Goal: Download file/media

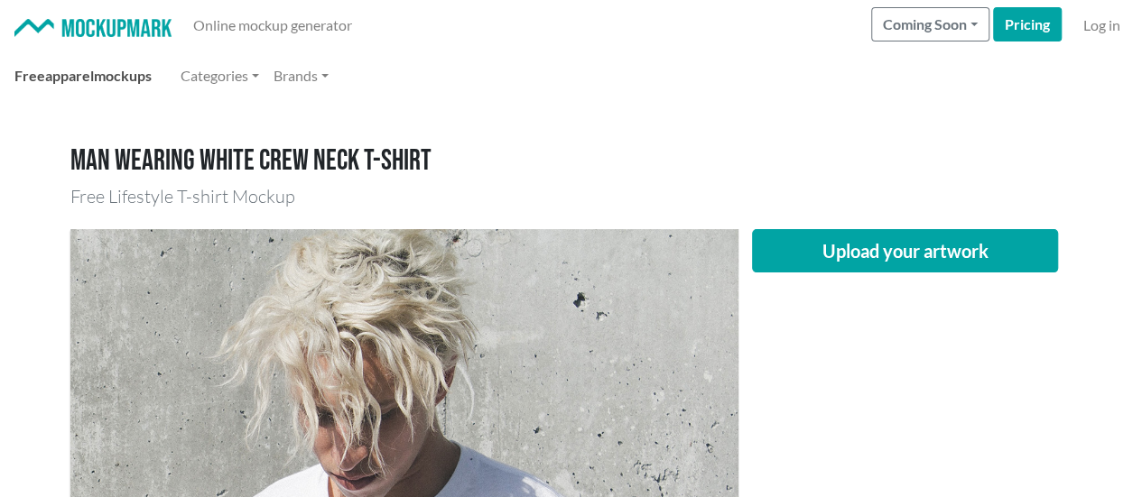
click at [97, 73] on link "Free apparel mockups" at bounding box center [83, 76] width 152 height 36
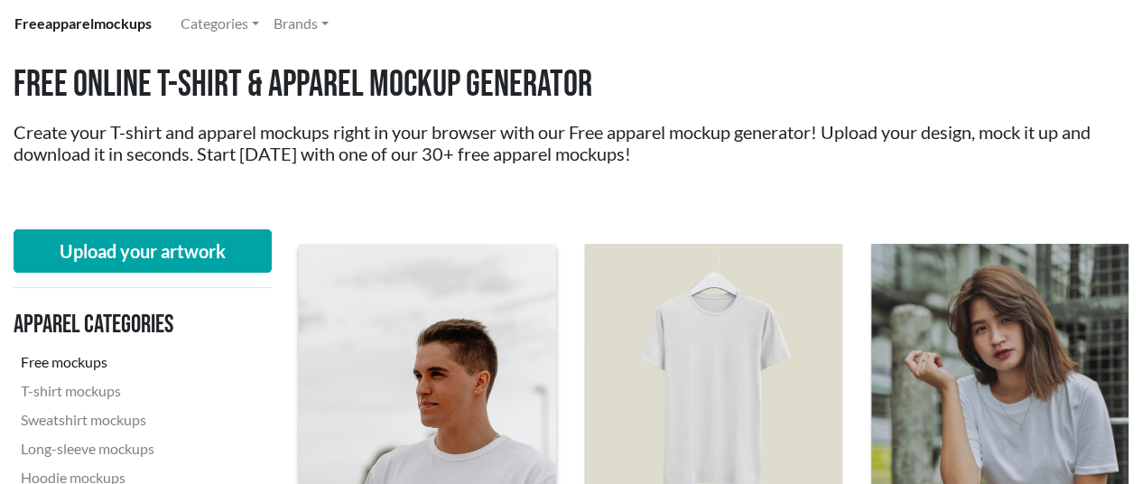
scroll to position [180, 0]
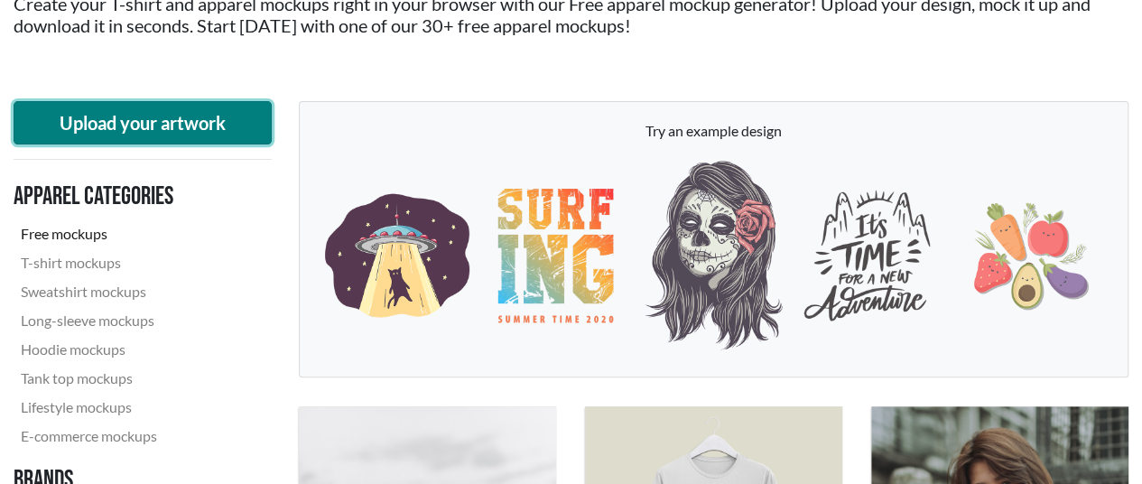
click at [164, 127] on button "Upload your artwork" at bounding box center [143, 122] width 258 height 43
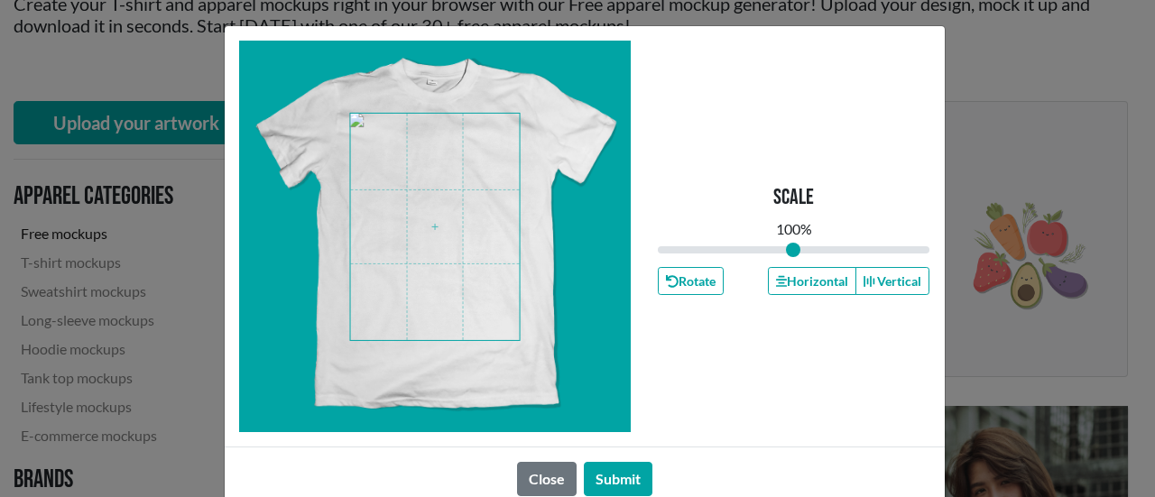
click at [426, 253] on span at bounding box center [435, 227] width 170 height 227
click at [619, 476] on button "Submit" at bounding box center [618, 479] width 69 height 34
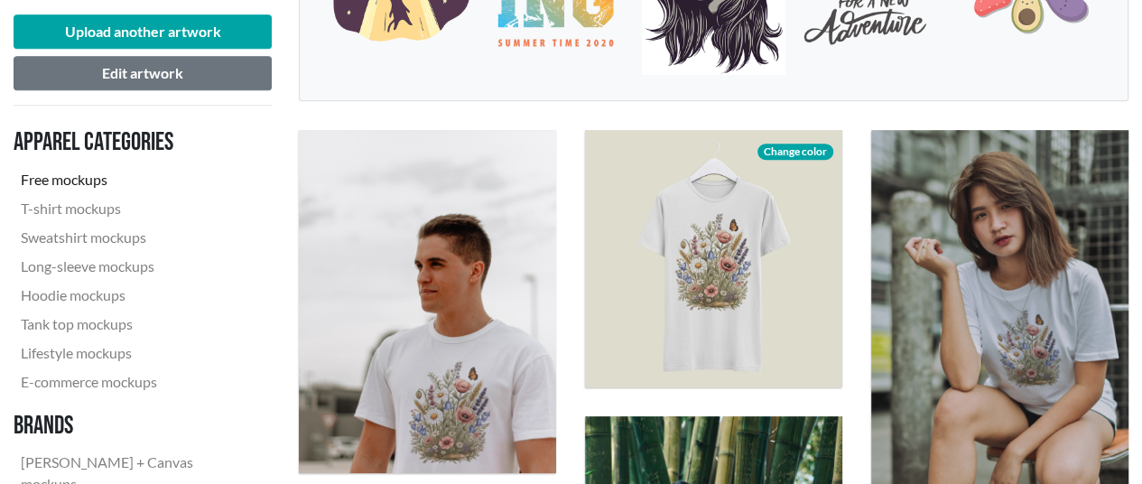
scroll to position [541, 0]
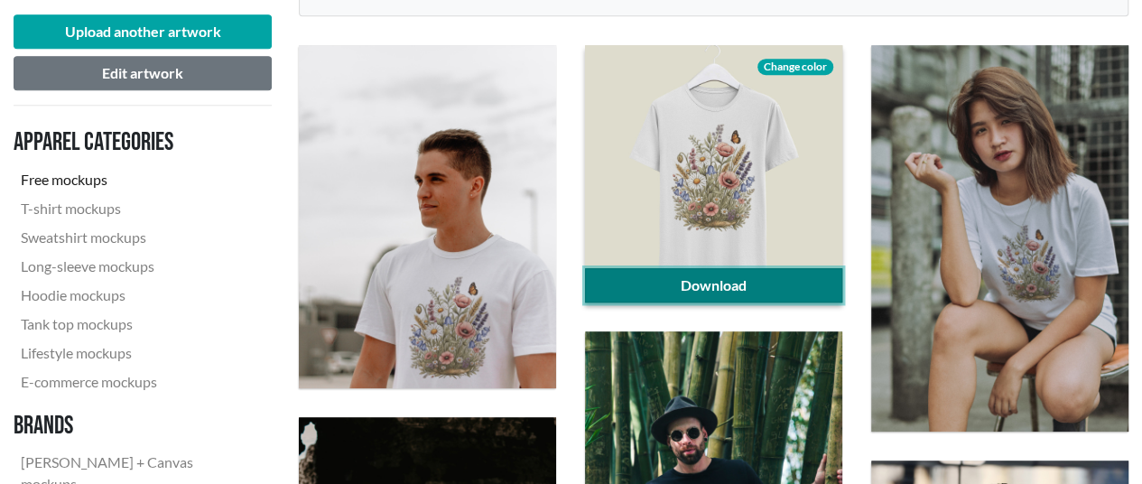
click at [807, 290] on link "Download" at bounding box center [713, 285] width 257 height 34
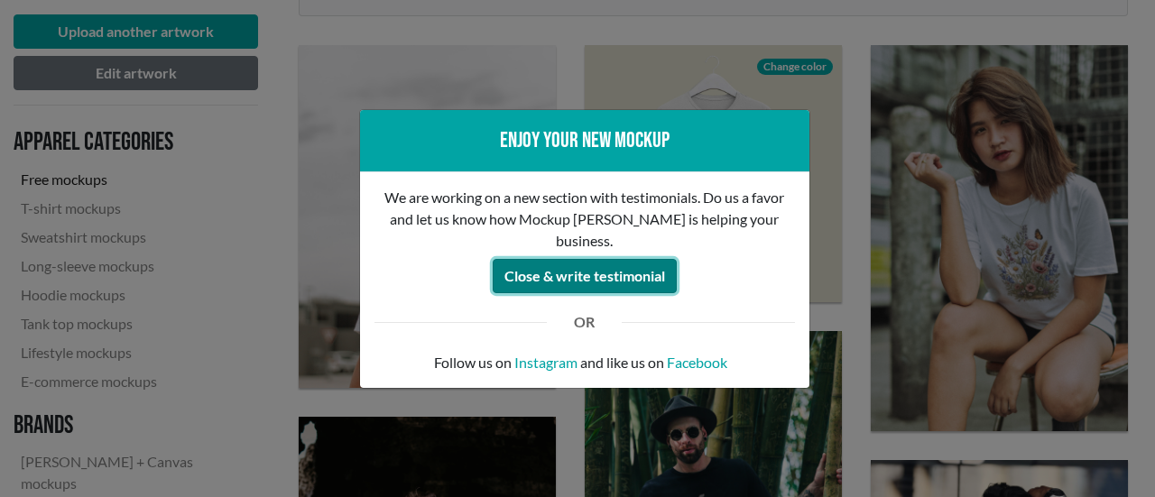
click at [621, 268] on button "Close & write testimonial" at bounding box center [585, 276] width 184 height 34
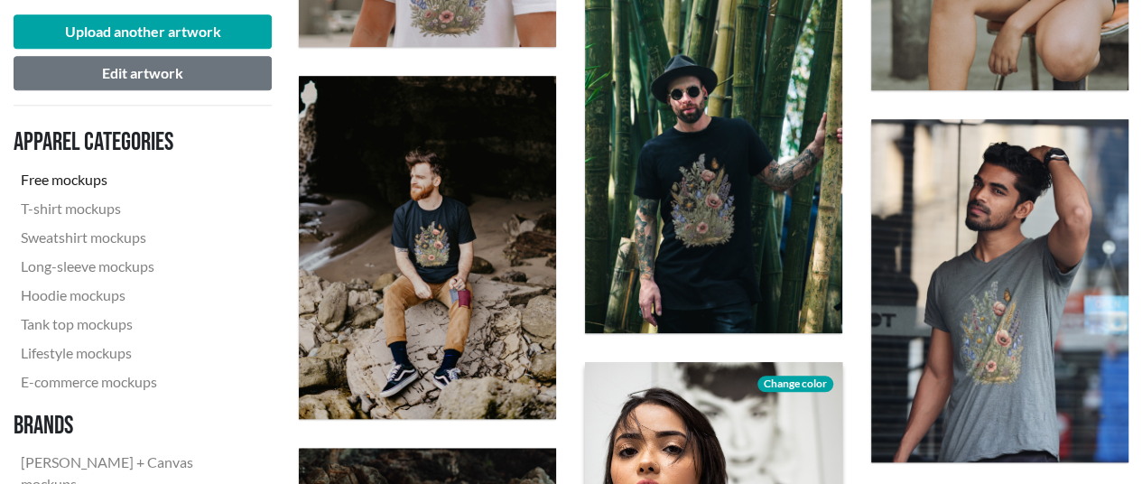
scroll to position [902, 0]
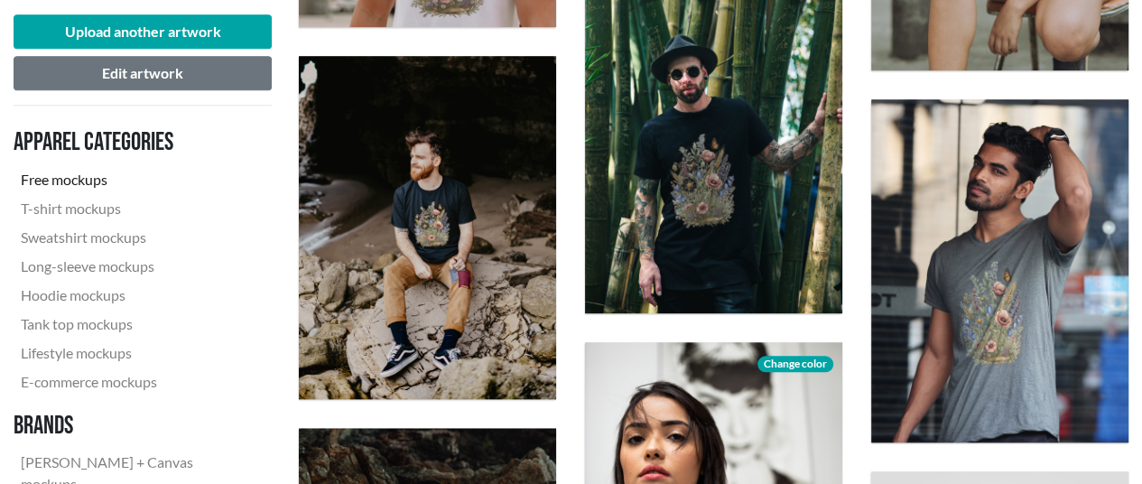
click at [264, 296] on nav "Apparel categories Free mockups T-shirt mockups Sweatshirt mockups Long-sleeve …" at bounding box center [143, 356] width 258 height 472
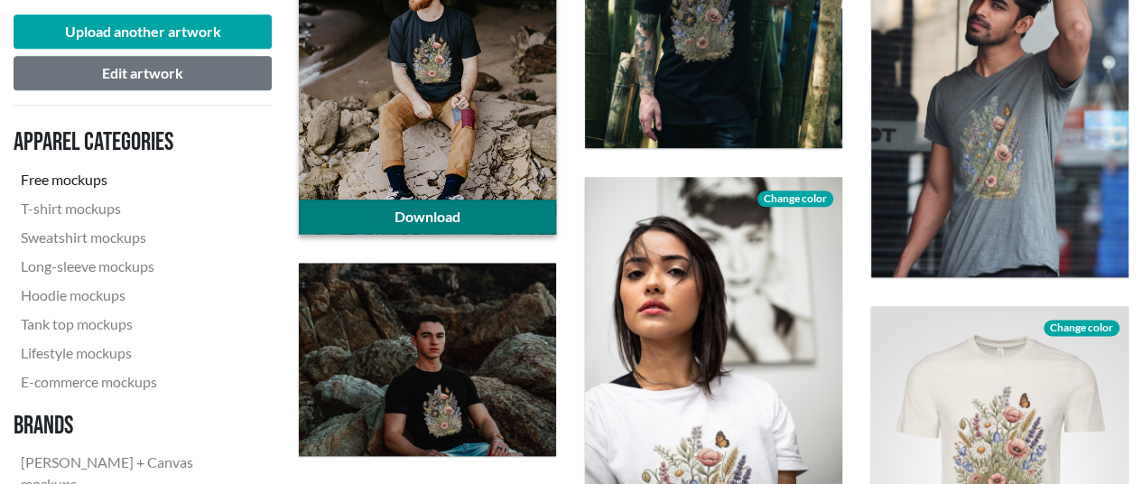
scroll to position [1263, 0]
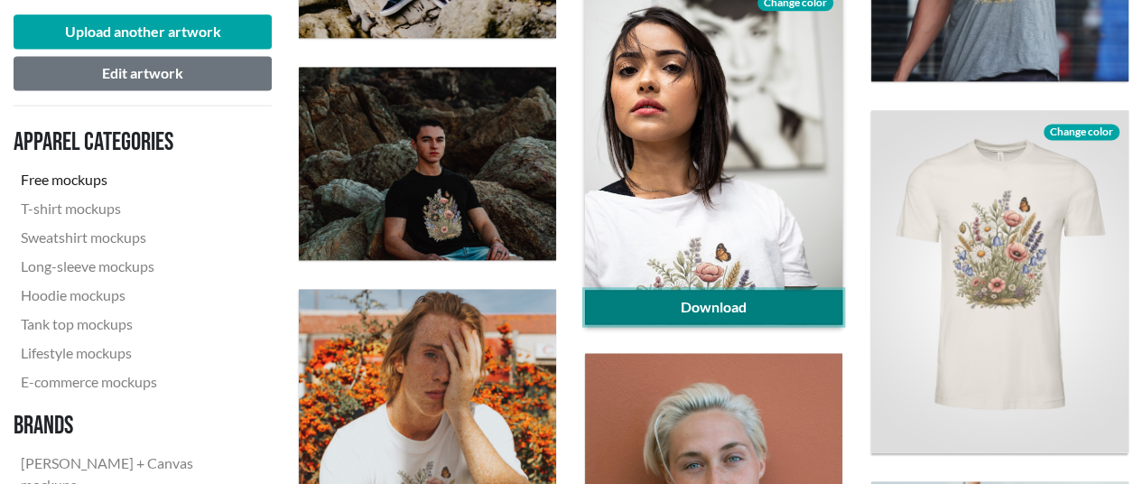
click at [666, 307] on link "Download" at bounding box center [713, 307] width 257 height 34
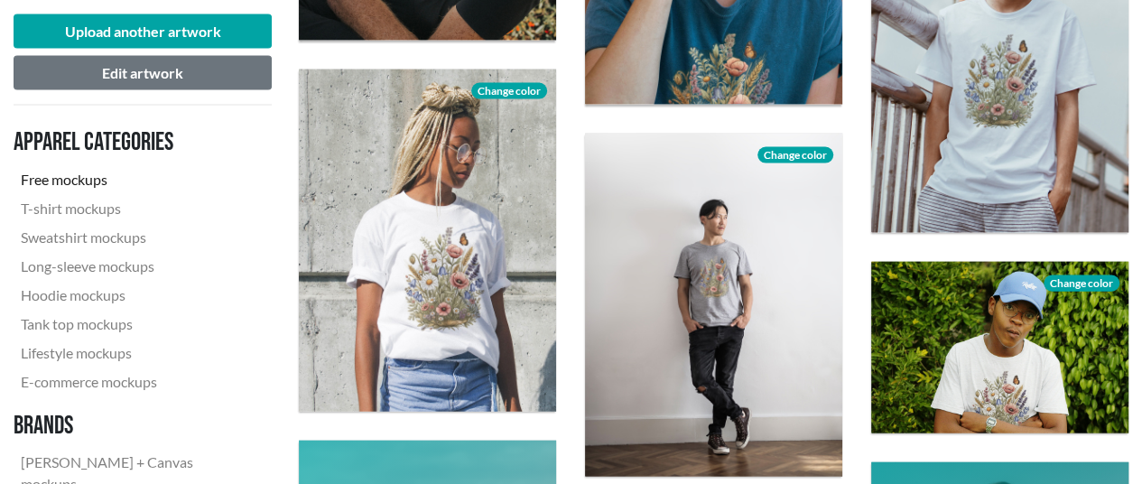
scroll to position [1895, 0]
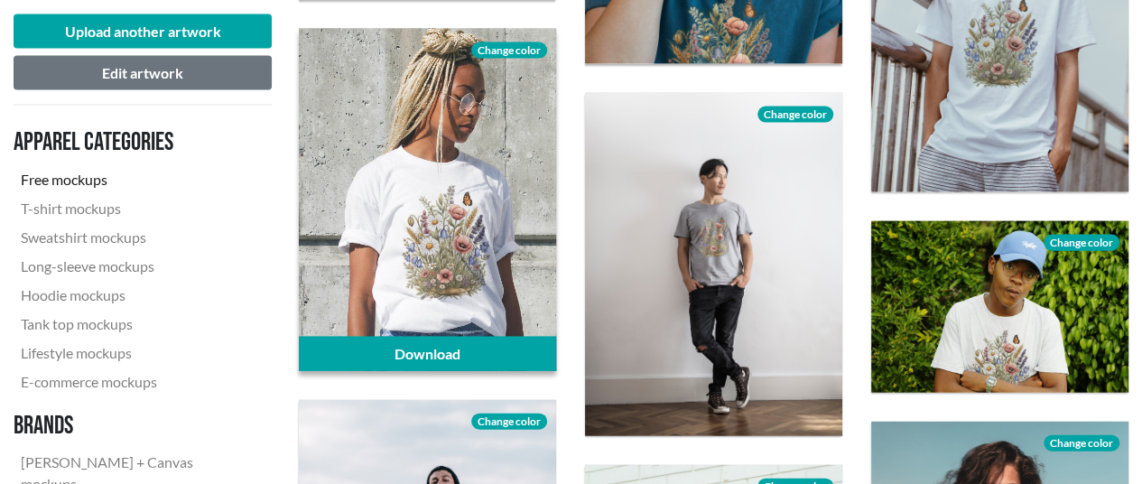
click at [499, 50] on span "Change color" at bounding box center [509, 50] width 76 height 16
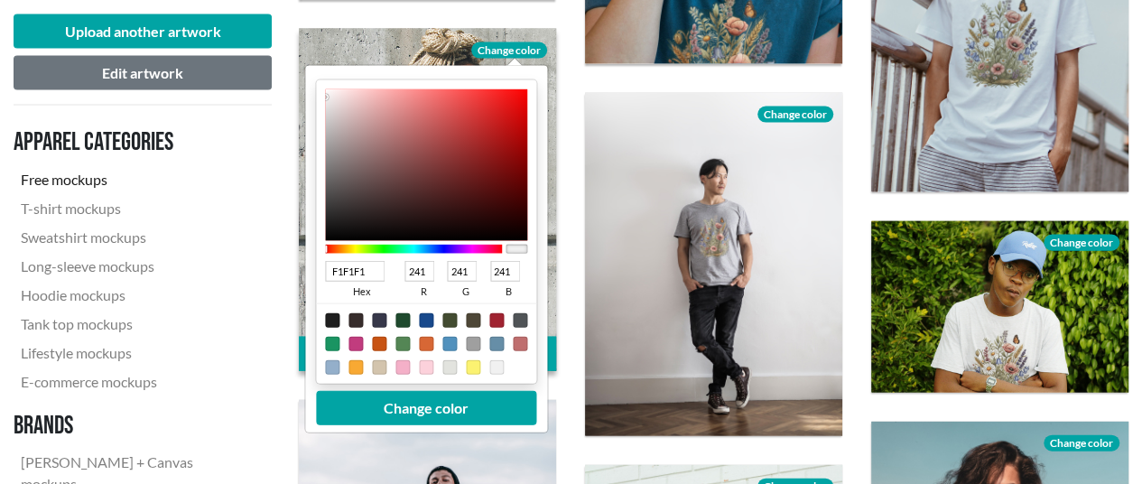
click at [334, 344] on div at bounding box center [332, 344] width 14 height 14
type input "1A9462"
type input "26"
type input "148"
type input "98"
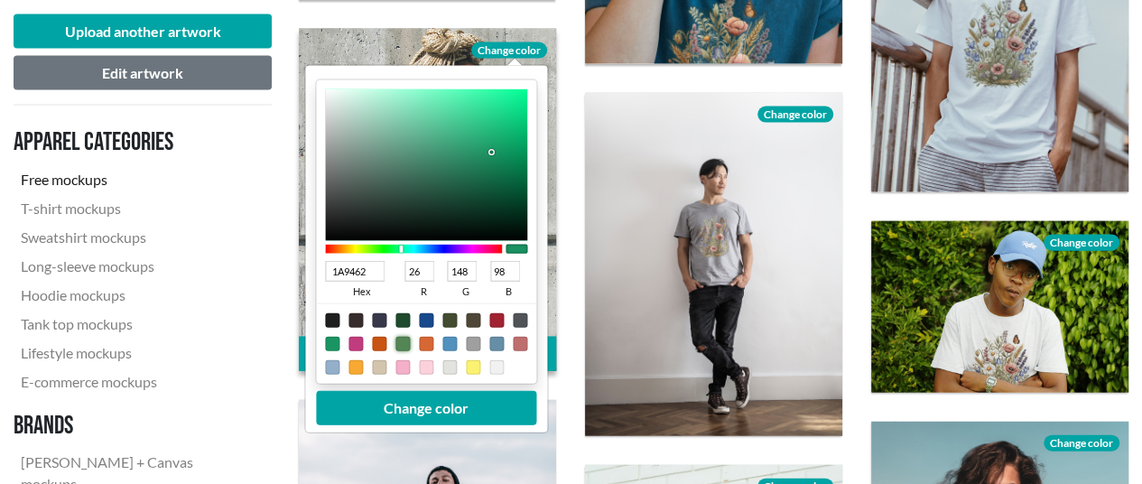
click at [402, 340] on div at bounding box center [402, 344] width 14 height 14
type input "548655"
type input "84"
type input "134"
type input "85"
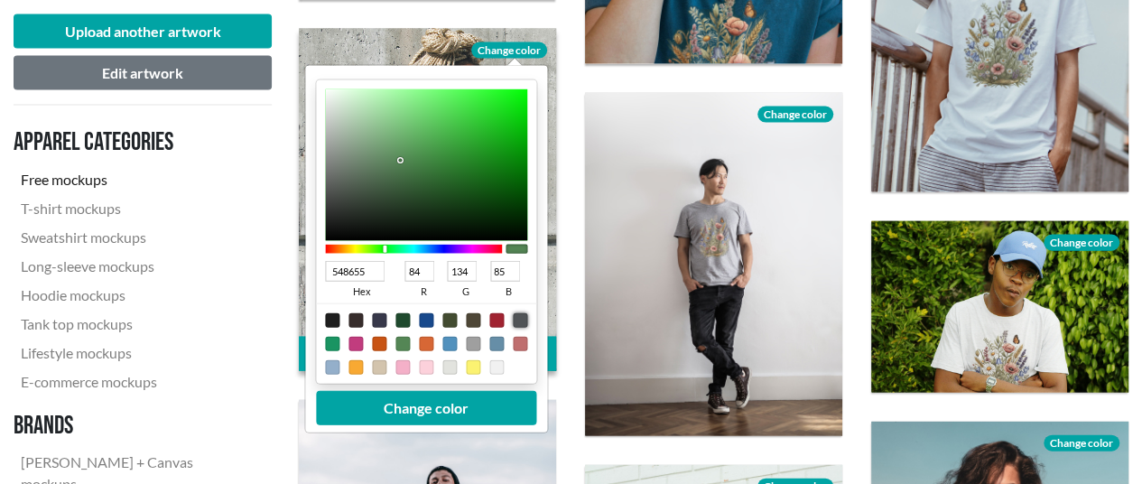
click at [516, 317] on div at bounding box center [520, 320] width 14 height 14
type input "505457"
type input "80"
type input "84"
type input "87"
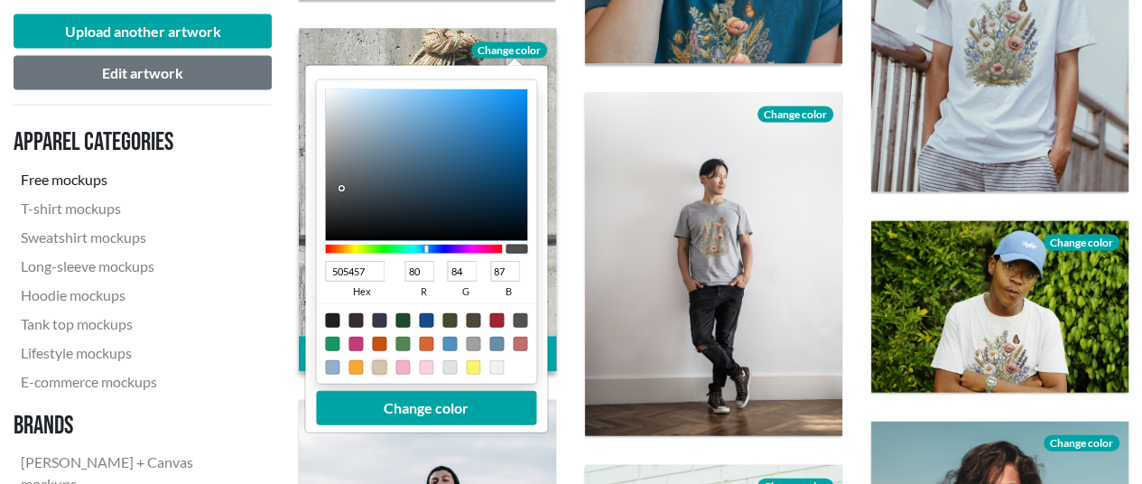
click at [377, 369] on div at bounding box center [379, 367] width 14 height 14
type input "D3C4AD"
type input "211"
type input "196"
type input "173"
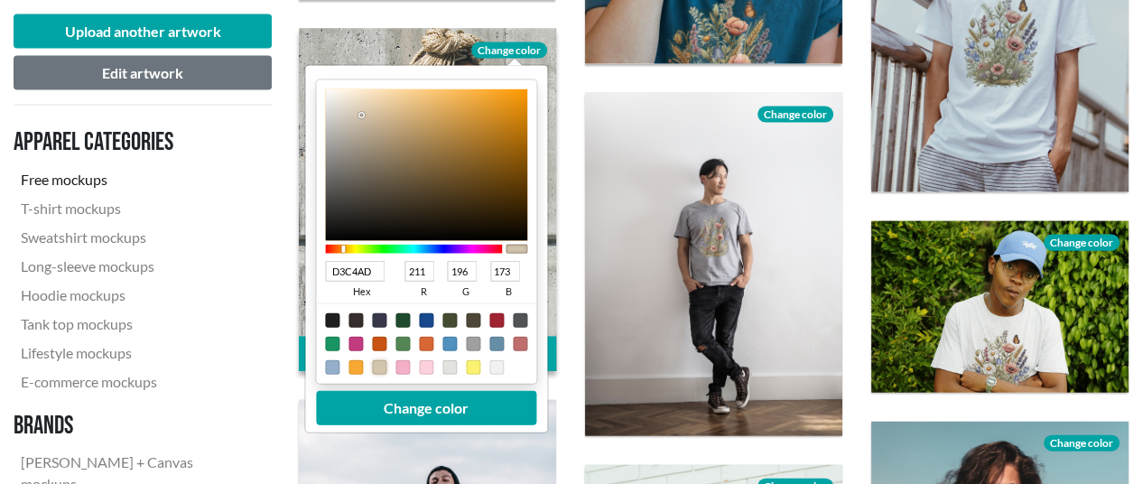
type input "D6C7B1"
type input "214"
type input "199"
type input "177"
type input "D4C6B0"
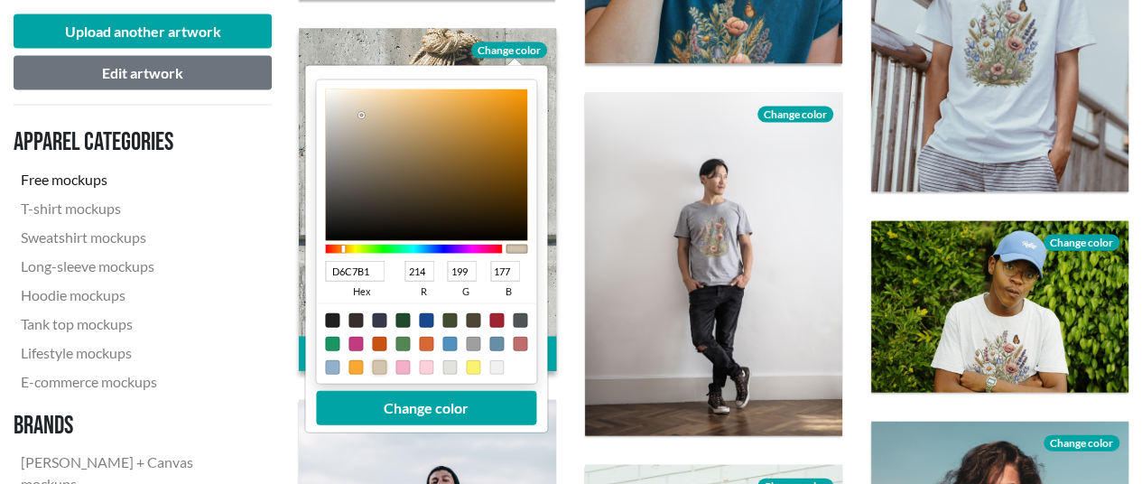
type input "212"
type input "198"
type input "176"
type input "D4C6B1"
type input "177"
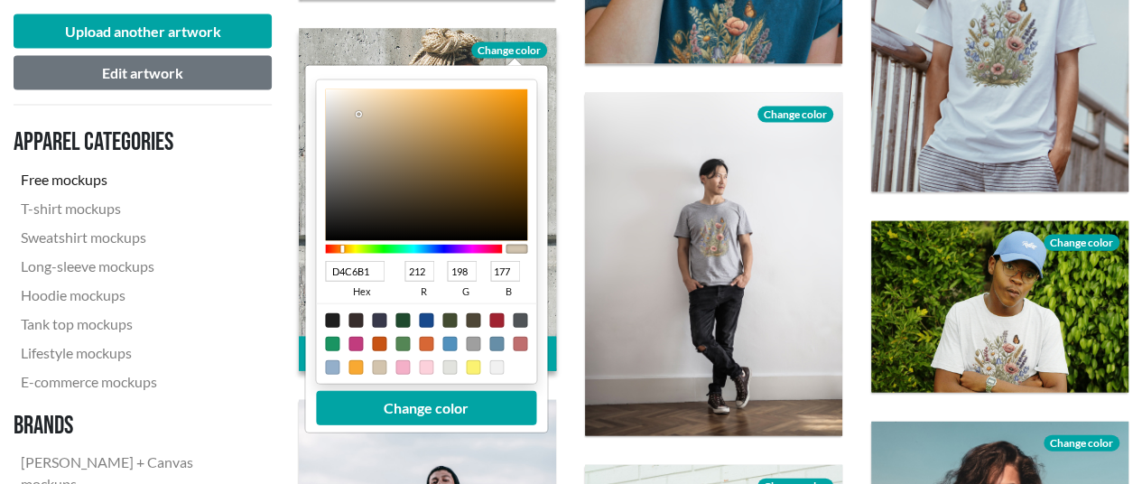
type input "D3C5B2"
type input "211"
type input "197"
type input "178"
type input "D3C5B4"
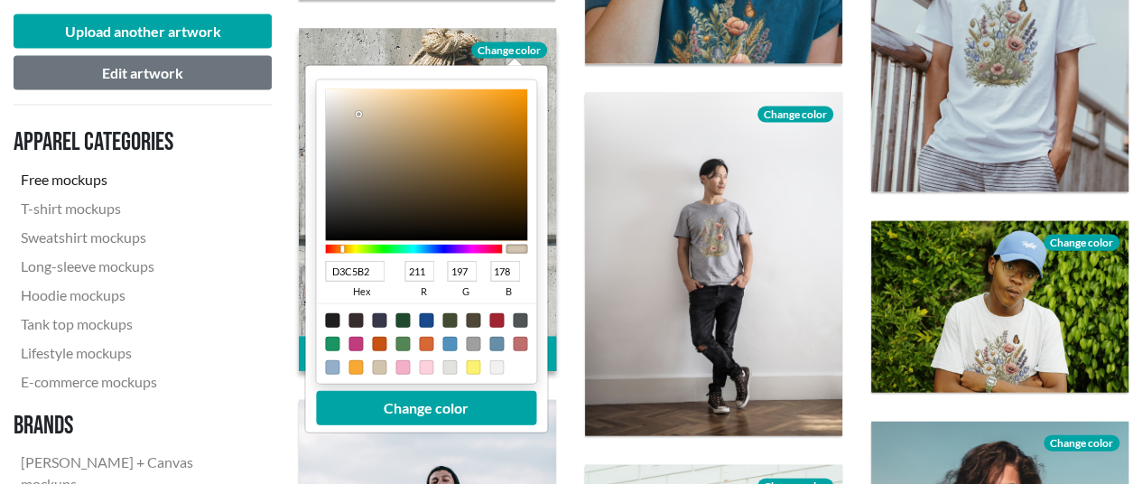
type input "180"
type input "D3C5B5"
type input "181"
type input "D3C5B6"
type input "182"
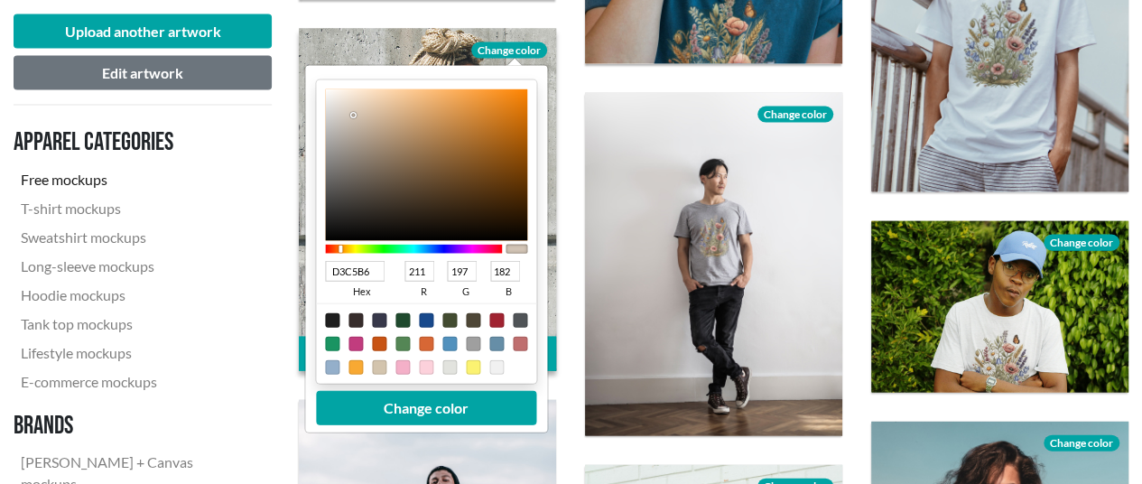
click at [351, 115] on div at bounding box center [353, 116] width 4 height 4
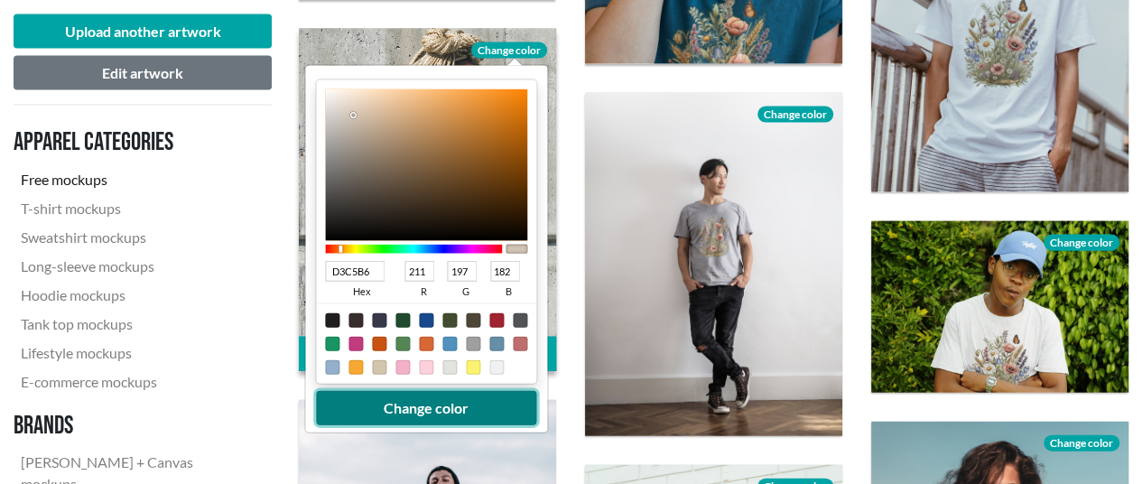
click at [449, 404] on button "Change color" at bounding box center [426, 408] width 220 height 34
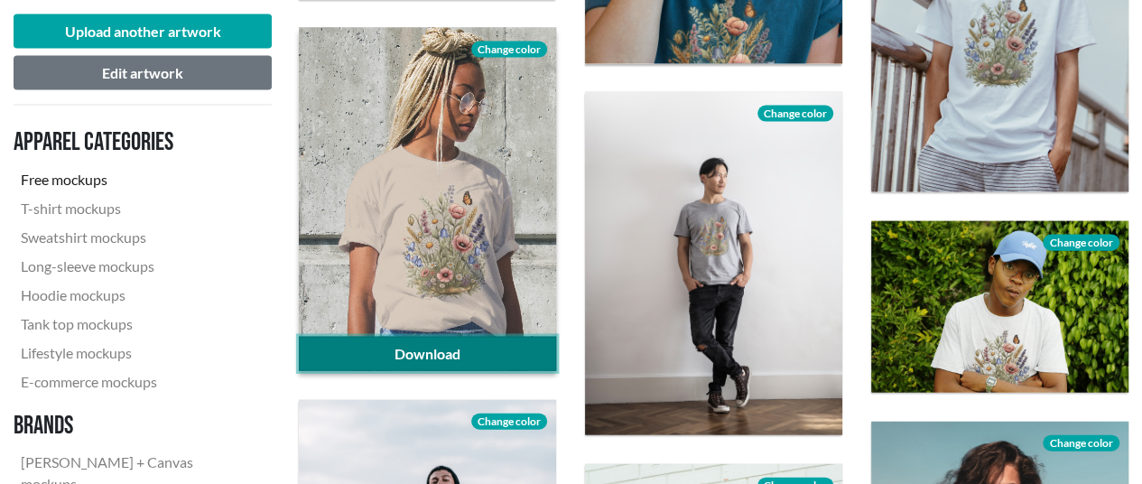
click at [451, 344] on link "Download" at bounding box center [427, 354] width 257 height 34
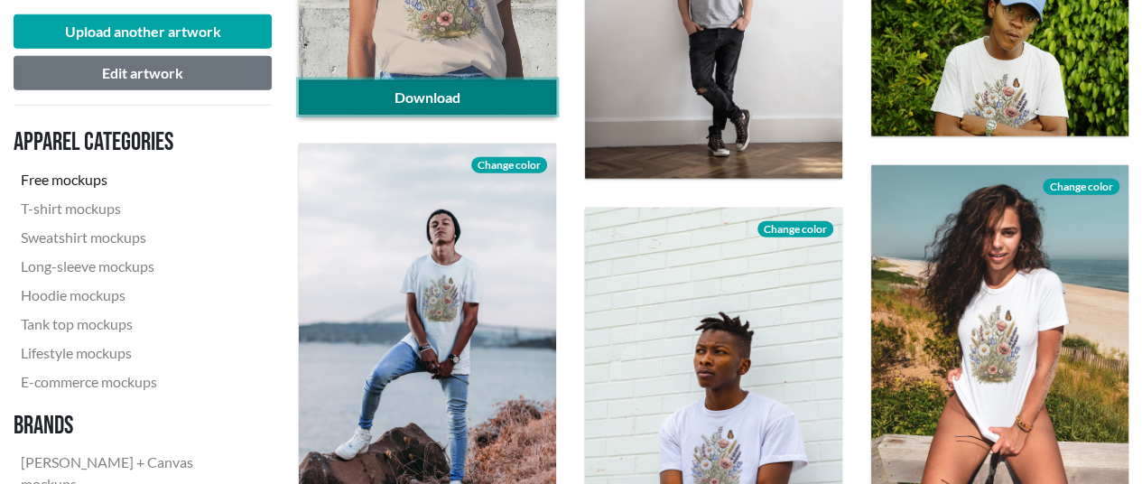
scroll to position [2166, 0]
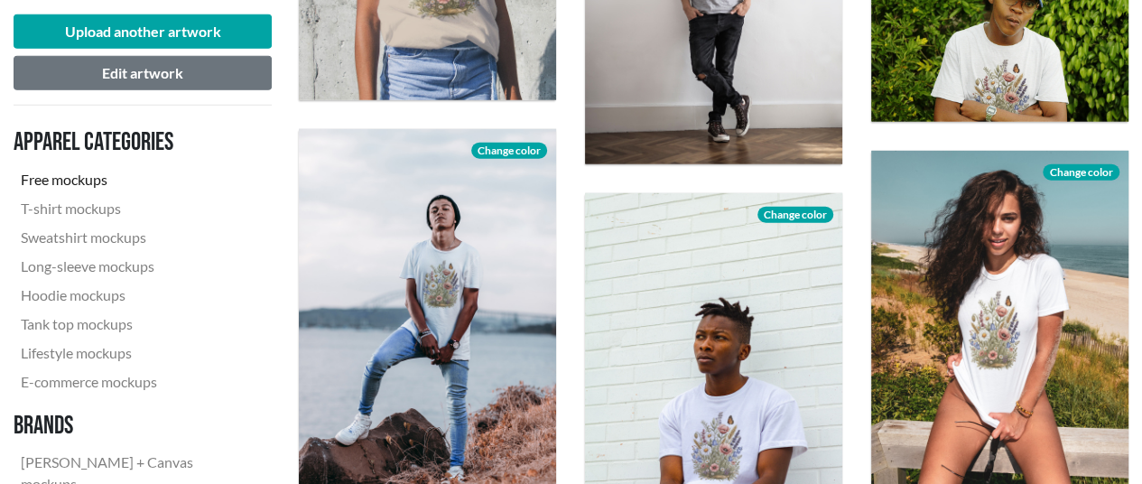
click at [1136, 202] on div "Download Change color" at bounding box center [999, 322] width 286 height 372
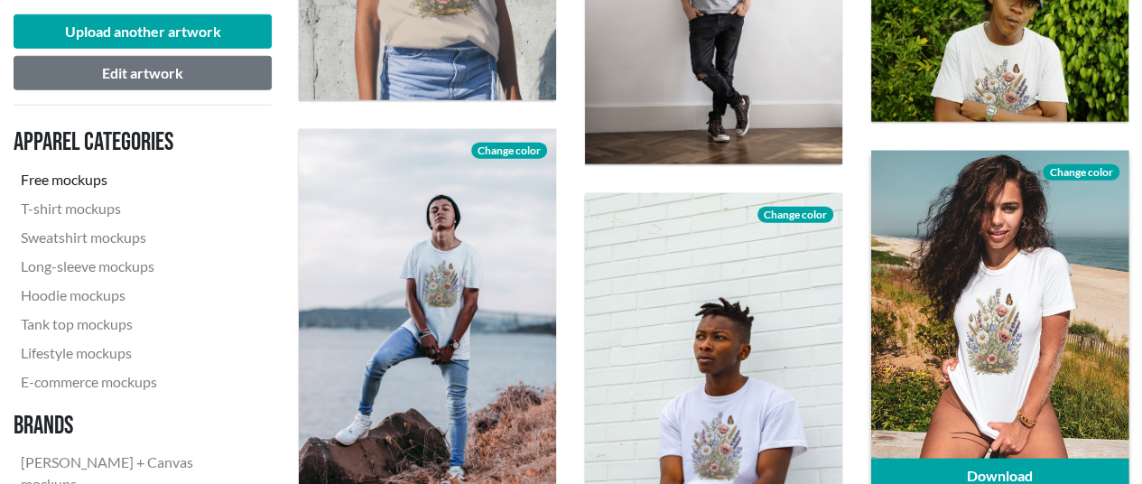
click at [1084, 168] on span "Change color" at bounding box center [1080, 172] width 76 height 16
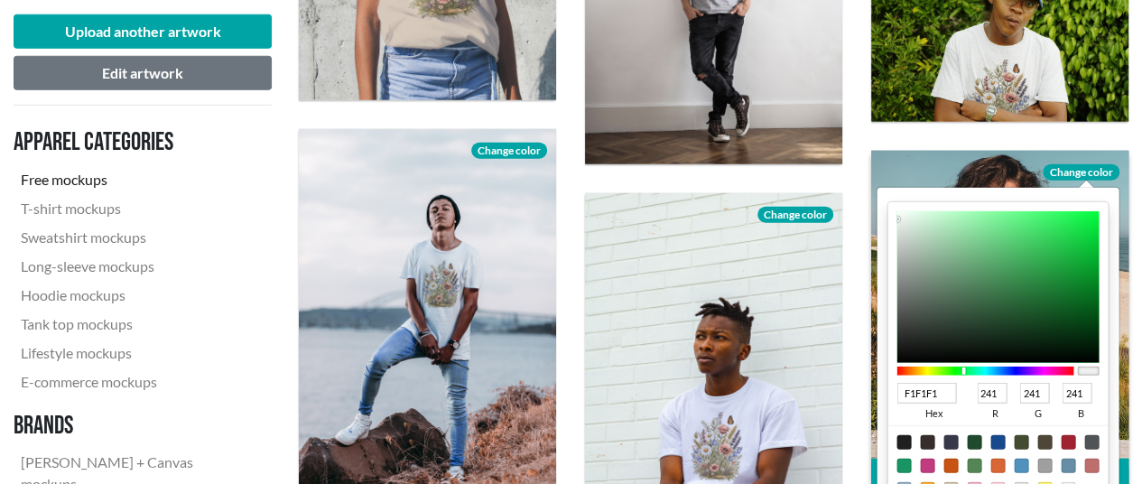
click at [962, 367] on div at bounding box center [985, 370] width 177 height 9
type input "6E8473"
type input "110"
type input "132"
type input "115"
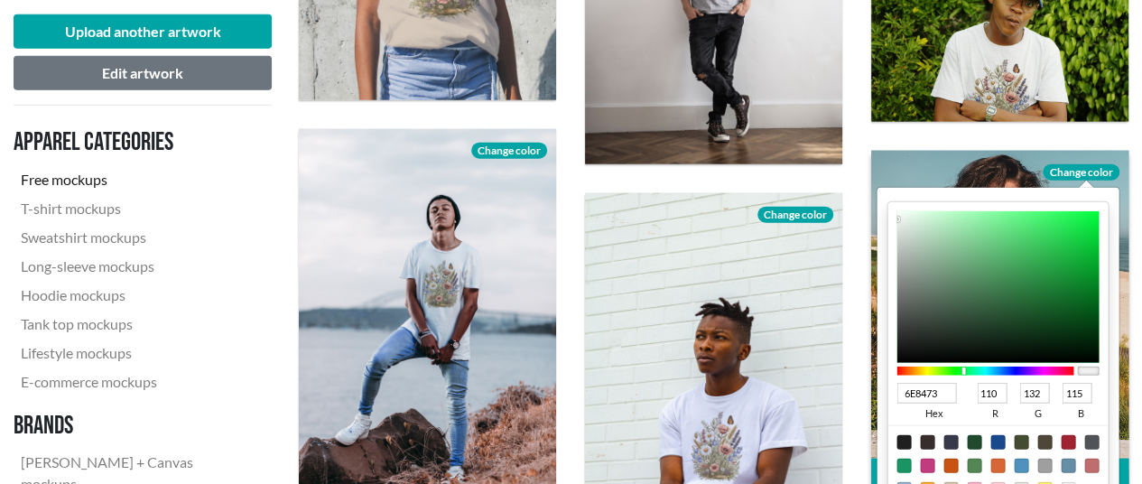
click at [929, 282] on div at bounding box center [998, 287] width 202 height 152
type input "6F8574"
type input "111"
type input "133"
type input "116"
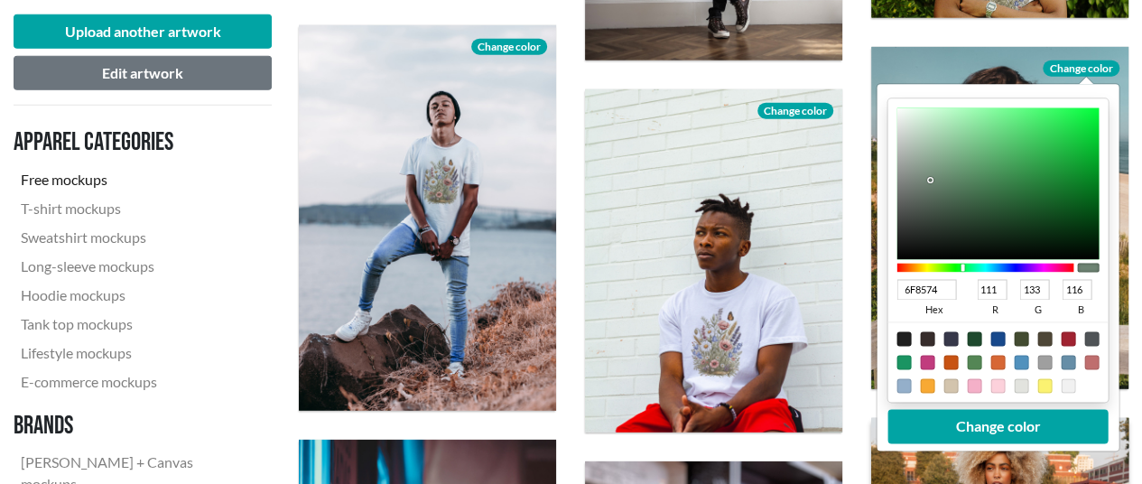
scroll to position [2346, 0]
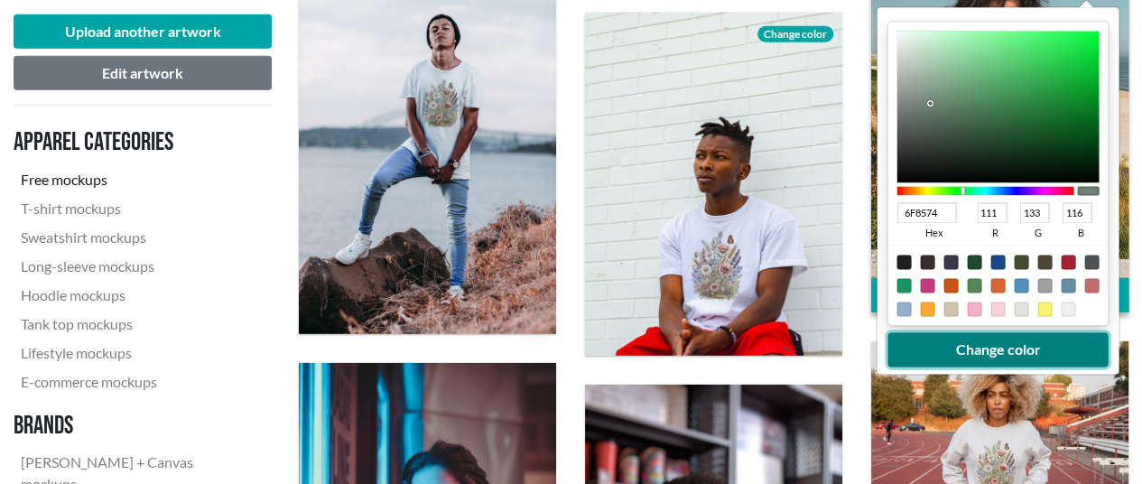
click at [1029, 350] on button "Change color" at bounding box center [998, 349] width 220 height 34
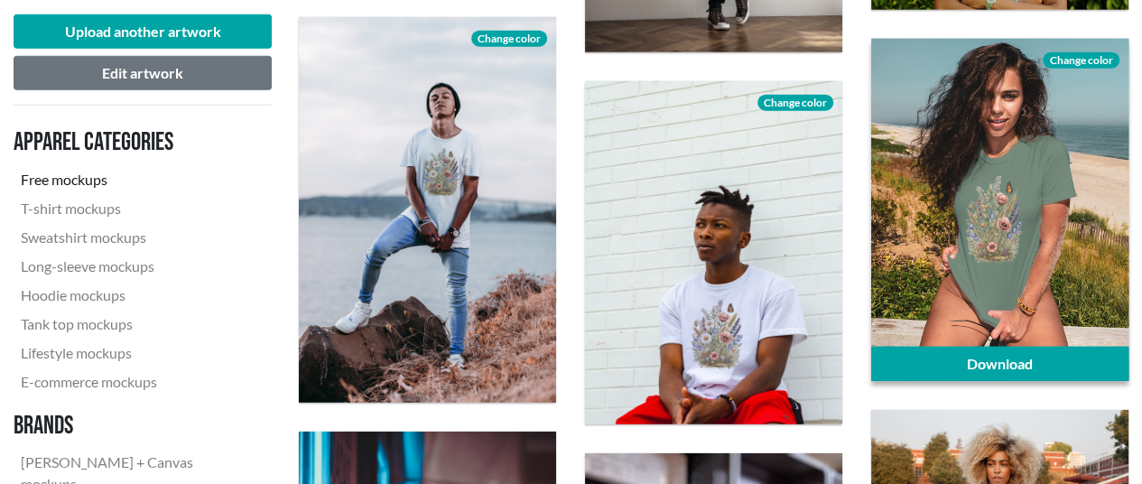
scroll to position [2256, 0]
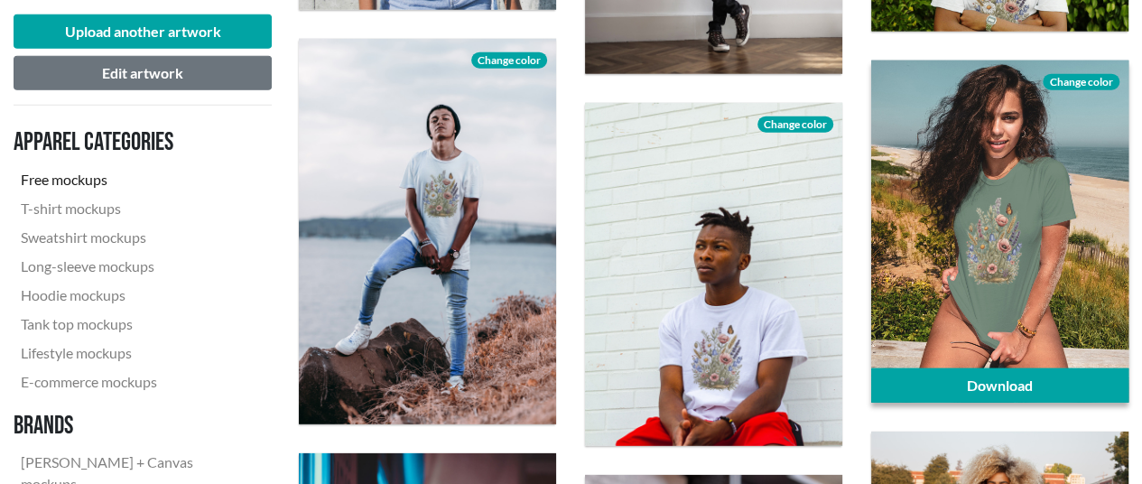
click at [1066, 80] on span "Change color" at bounding box center [1080, 82] width 76 height 16
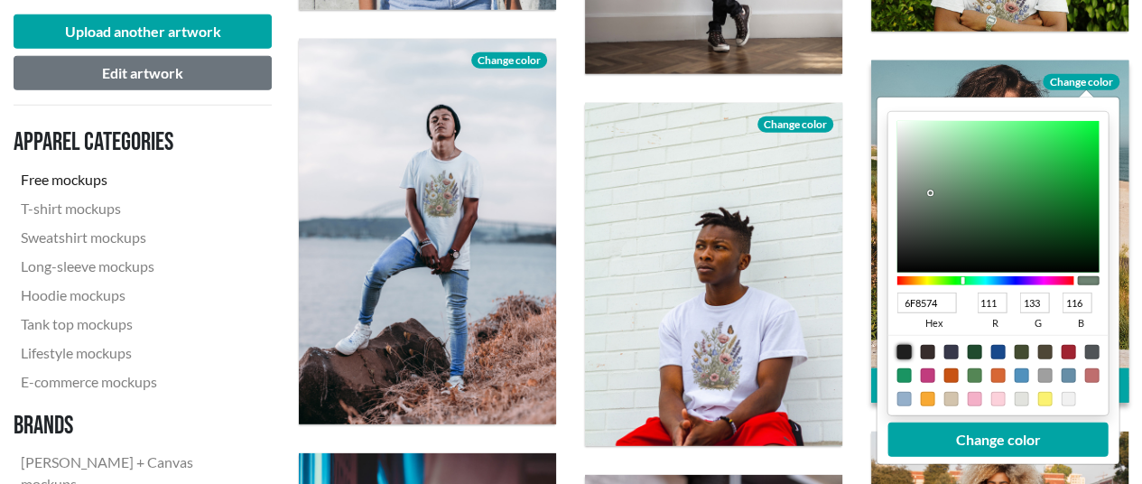
click at [905, 349] on div at bounding box center [904, 352] width 14 height 14
type input "1F1F1F"
type input "31"
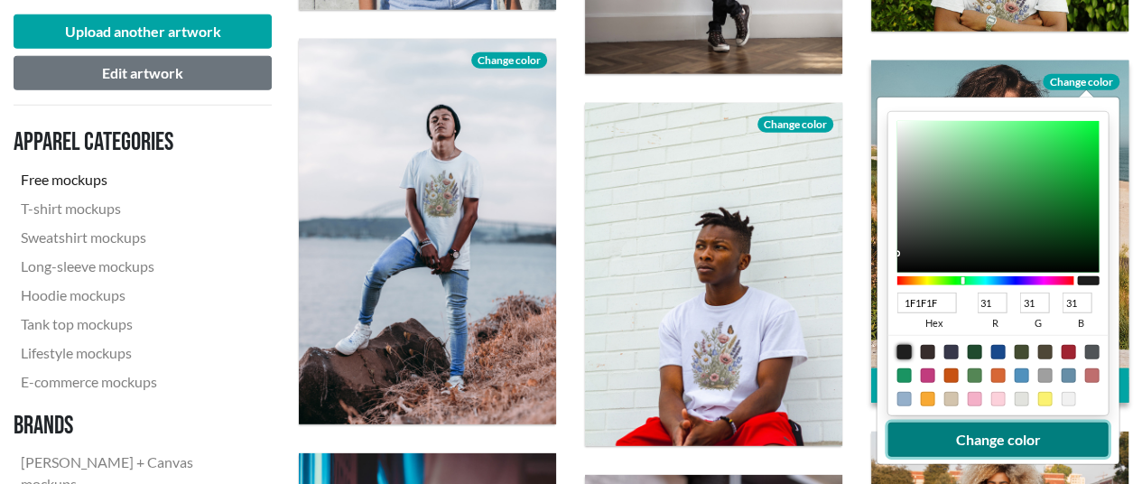
click at [962, 444] on button "Change color" at bounding box center [998, 439] width 220 height 34
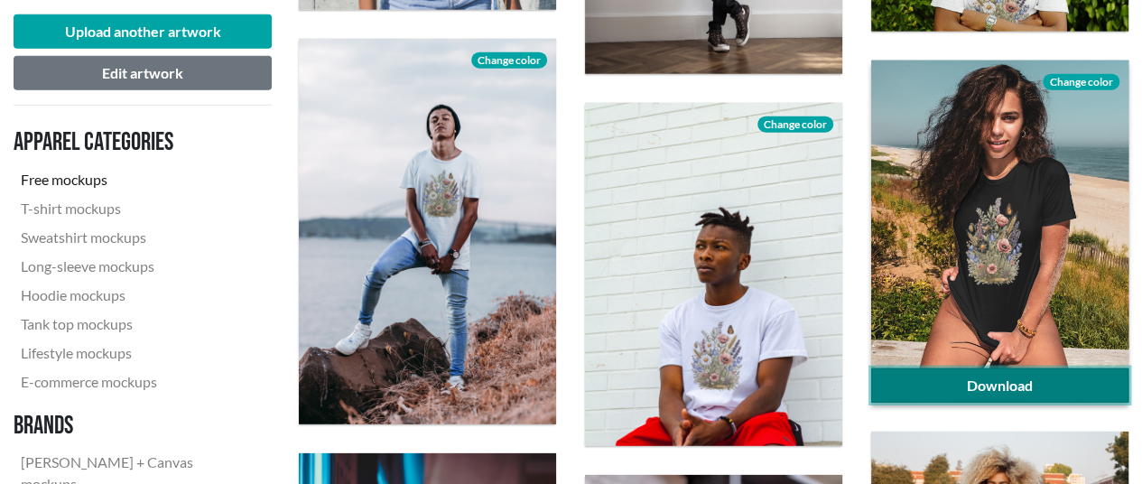
click at [1009, 380] on link "Download" at bounding box center [999, 385] width 257 height 34
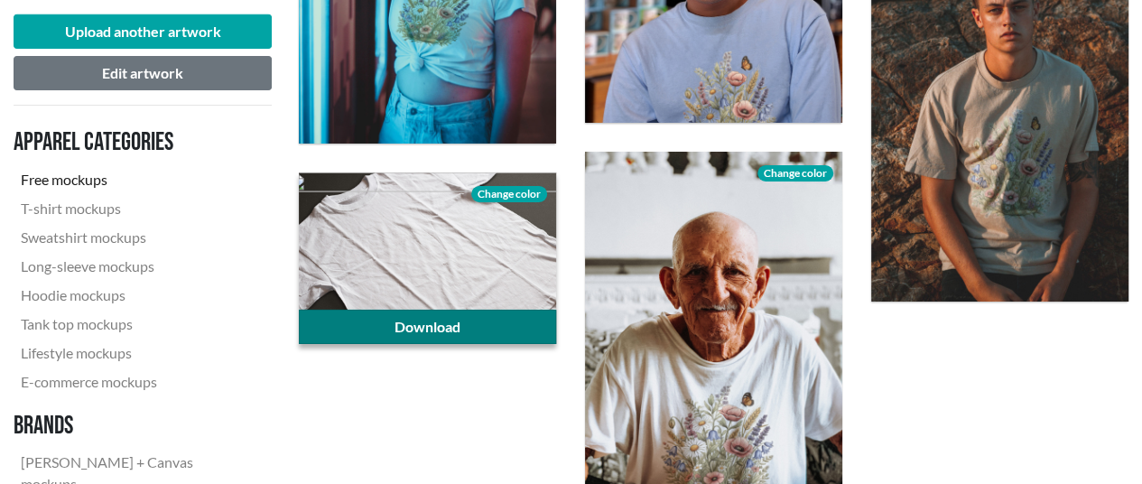
scroll to position [2978, 0]
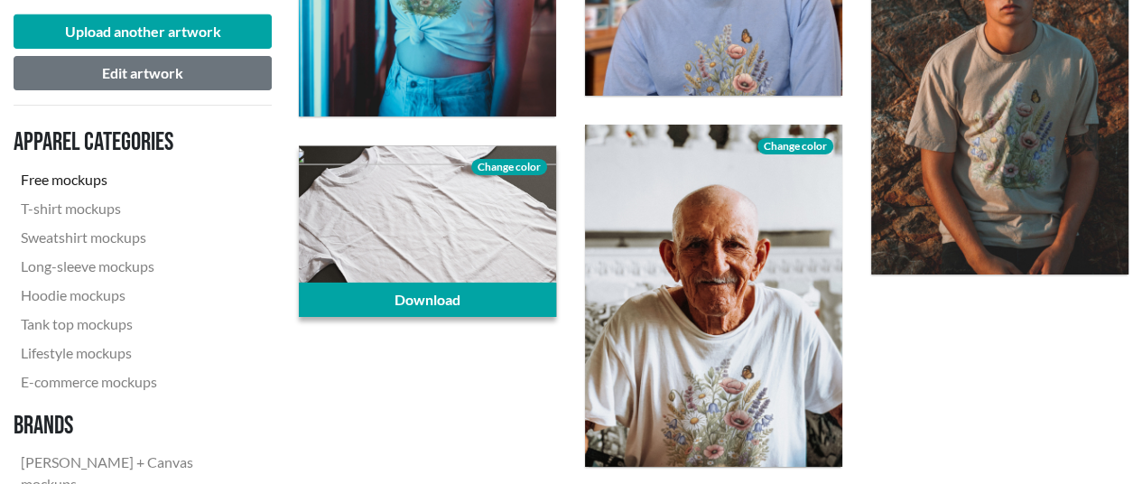
click at [511, 165] on span "Change color" at bounding box center [509, 167] width 76 height 16
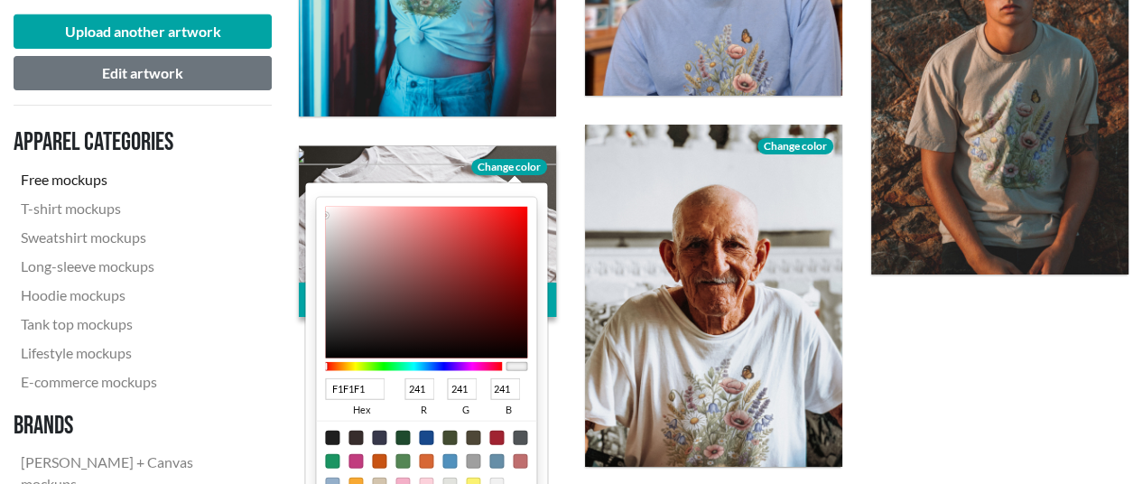
type input "CCC5C5"
type input "204"
type input "197"
click at [330, 236] on div at bounding box center [426, 283] width 202 height 152
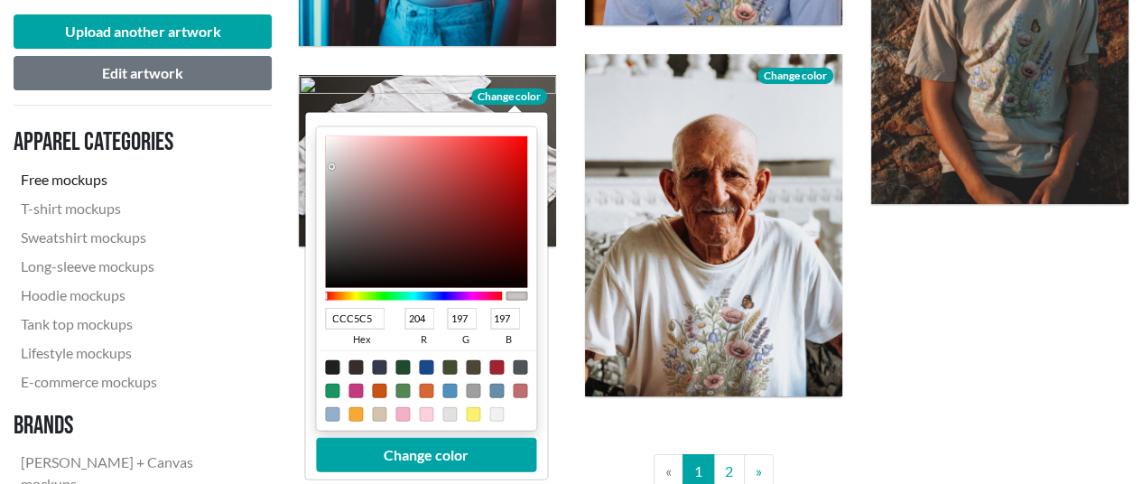
scroll to position [3158, 0]
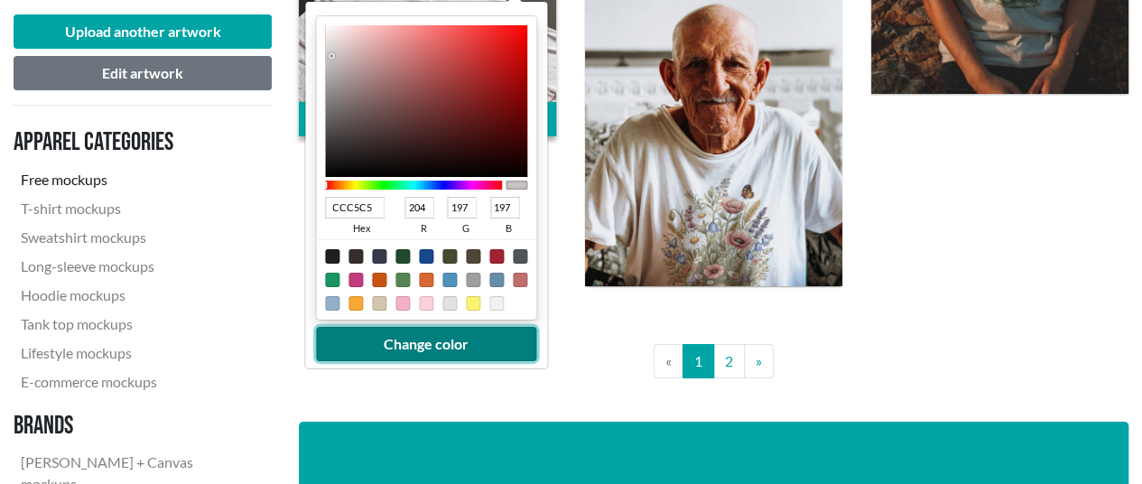
click at [479, 336] on button "Change color" at bounding box center [426, 344] width 220 height 34
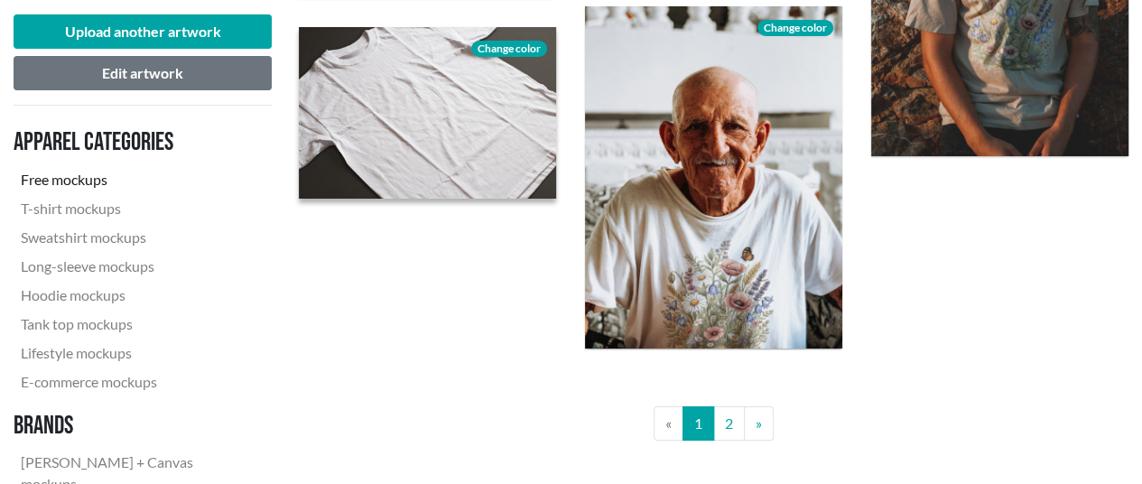
scroll to position [3068, 0]
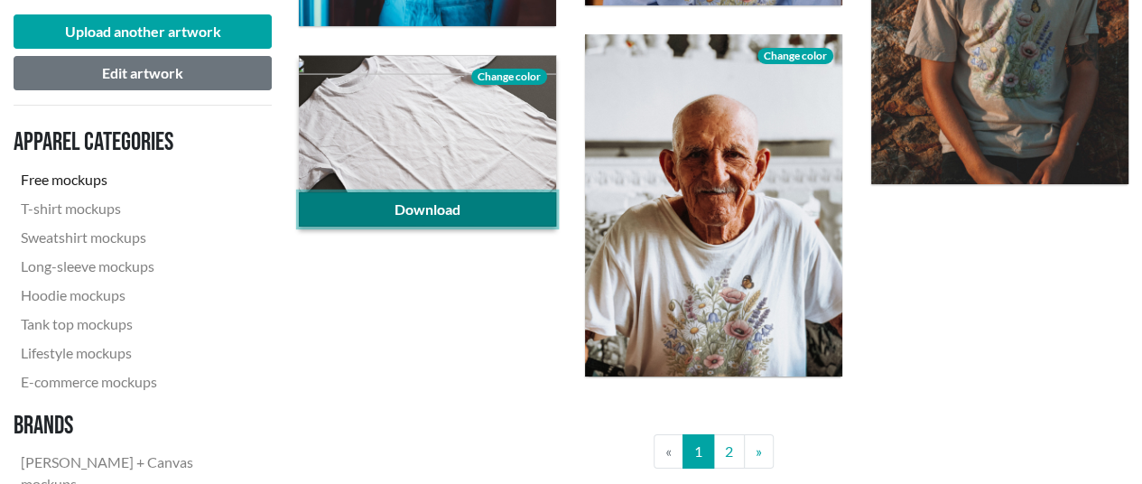
click at [497, 203] on link "Download" at bounding box center [427, 209] width 257 height 34
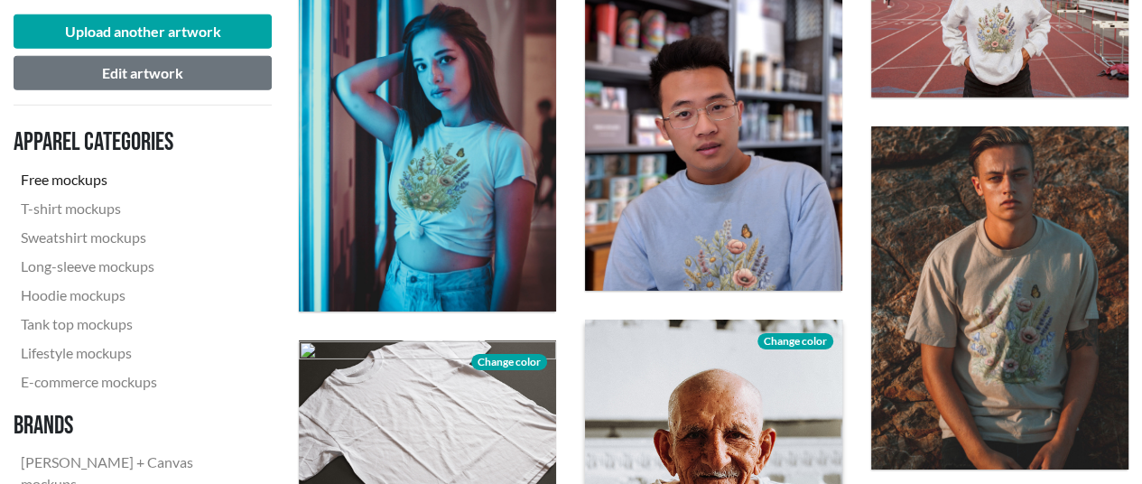
scroll to position [2707, 0]
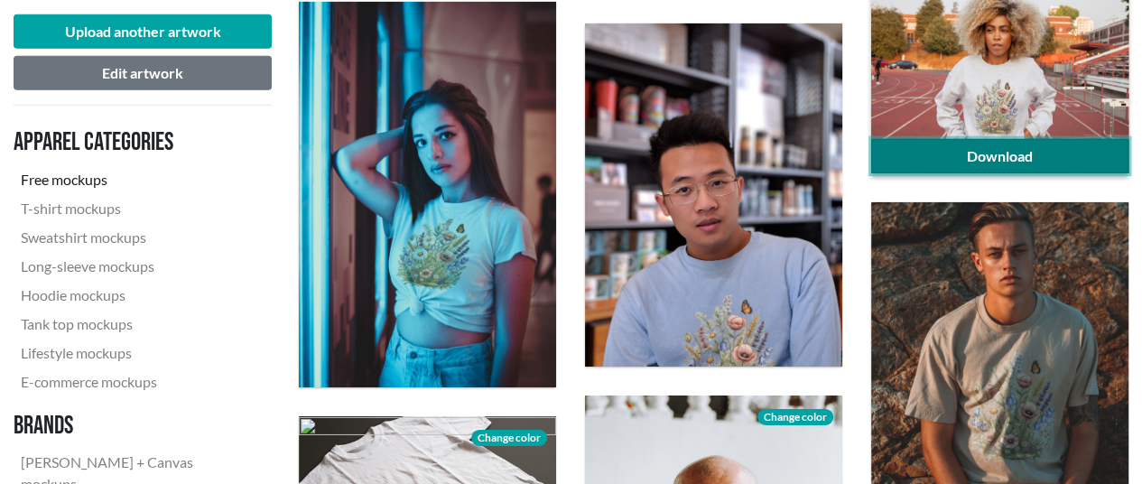
click at [985, 149] on link "Download" at bounding box center [999, 156] width 257 height 34
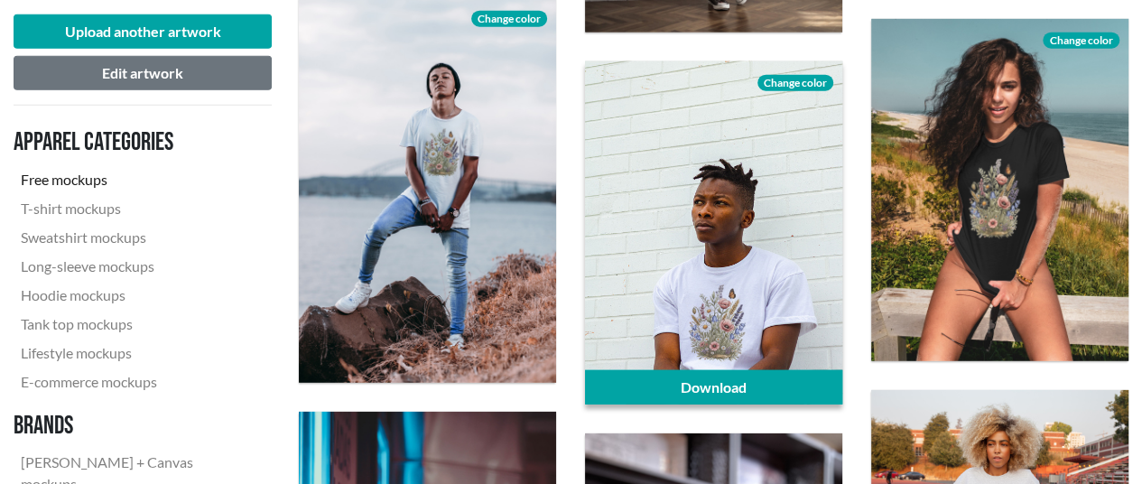
scroll to position [2256, 0]
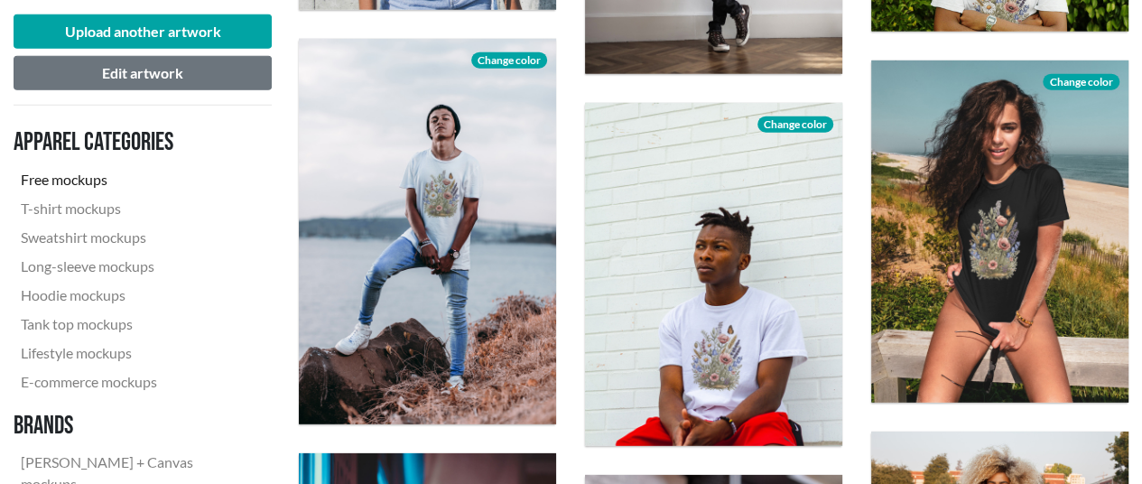
click at [1137, 122] on div "Download Change color" at bounding box center [999, 232] width 286 height 372
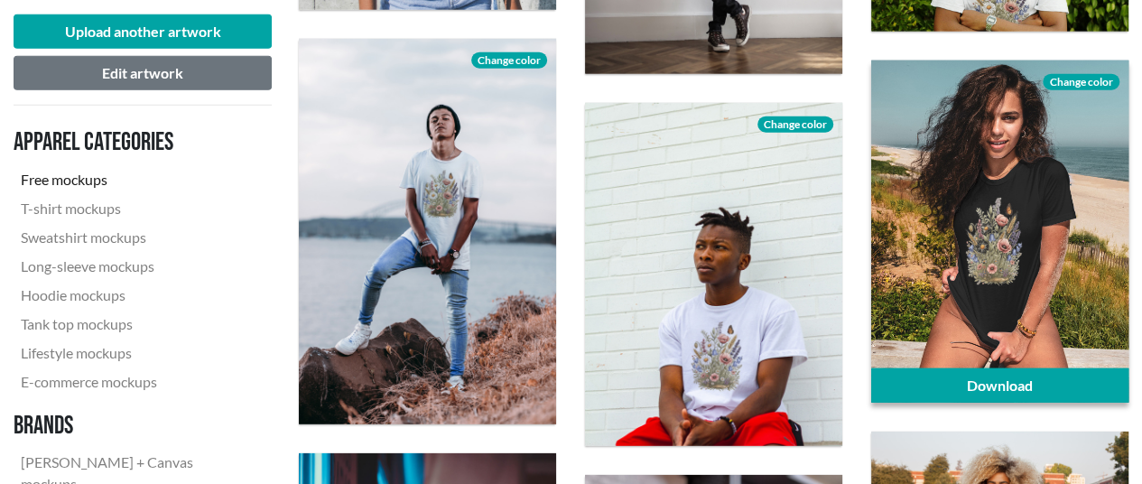
click at [1077, 79] on span "Change color" at bounding box center [1080, 82] width 76 height 16
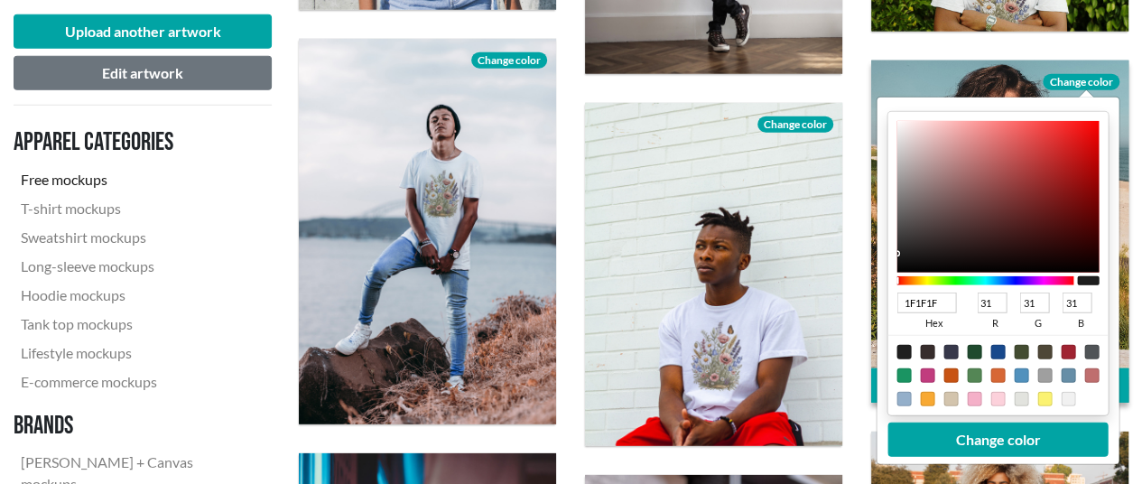
type input "CEC8C8"
type input "206"
type input "200"
click at [902, 149] on div at bounding box center [998, 197] width 202 height 152
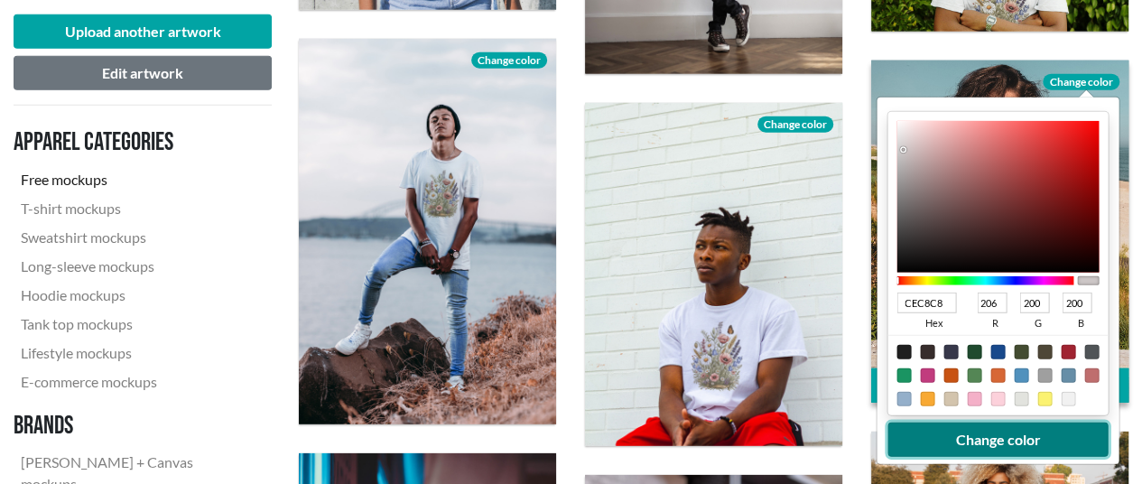
click at [1025, 439] on button "Change color" at bounding box center [998, 439] width 220 height 34
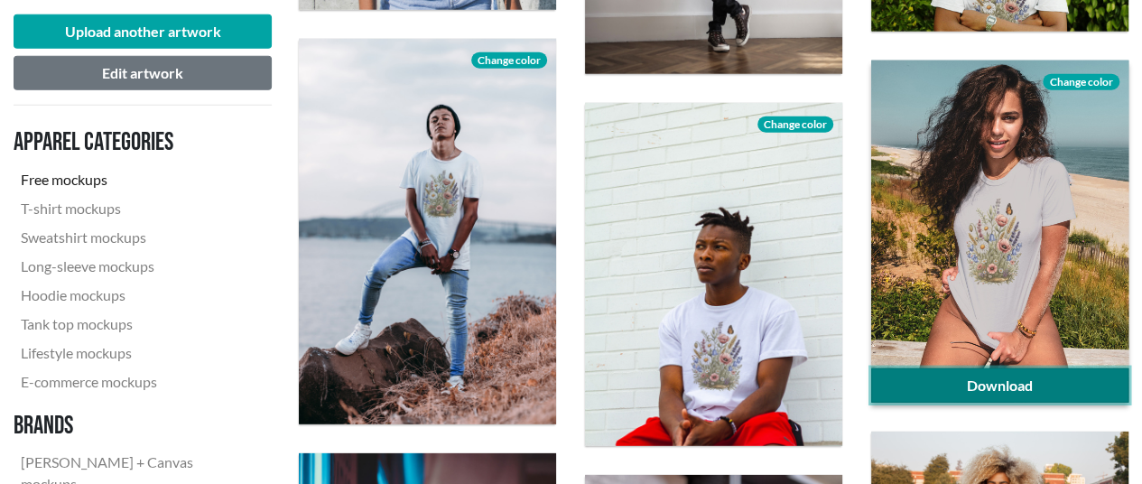
click at [1034, 381] on link "Download" at bounding box center [999, 385] width 257 height 34
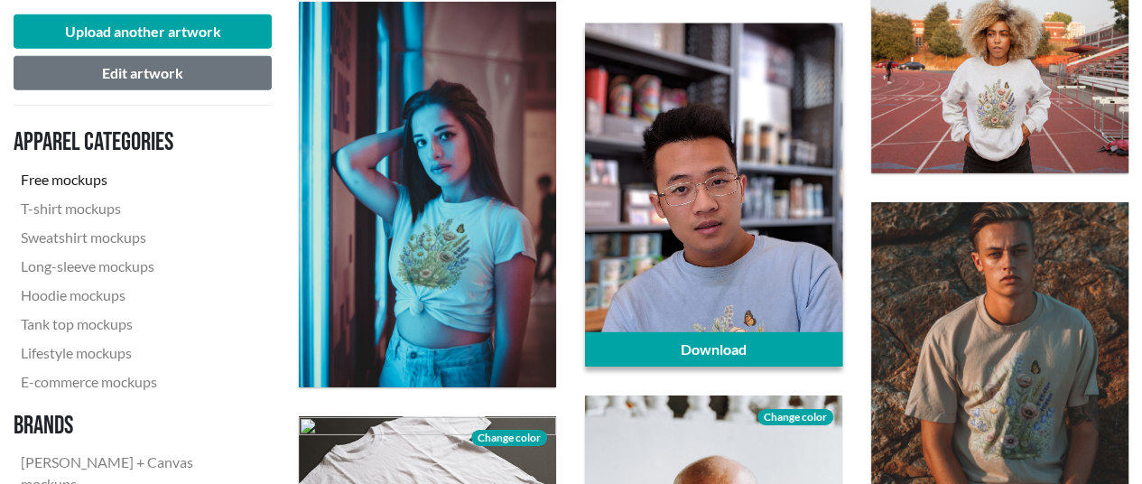
scroll to position [3158, 0]
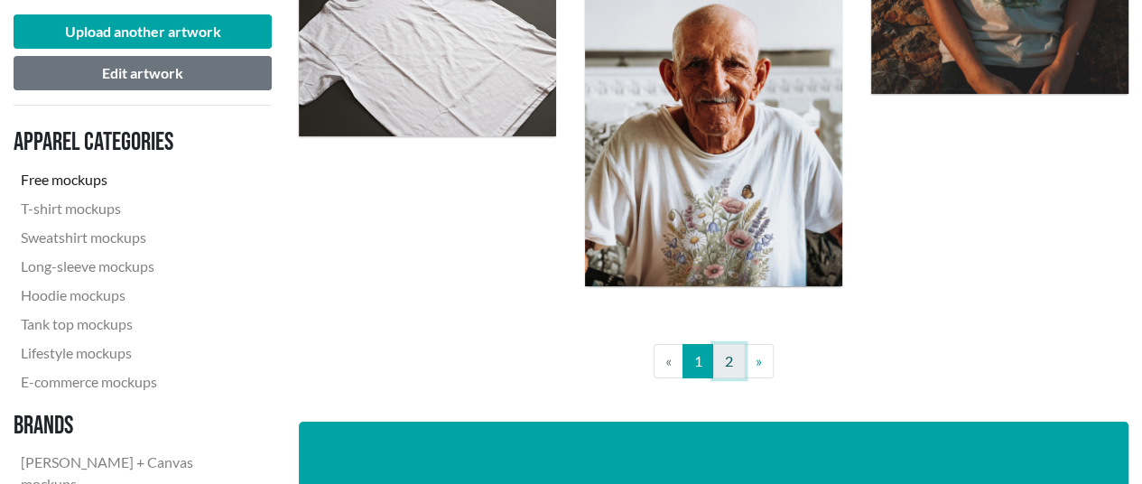
click at [732, 360] on link "2" at bounding box center [729, 361] width 32 height 34
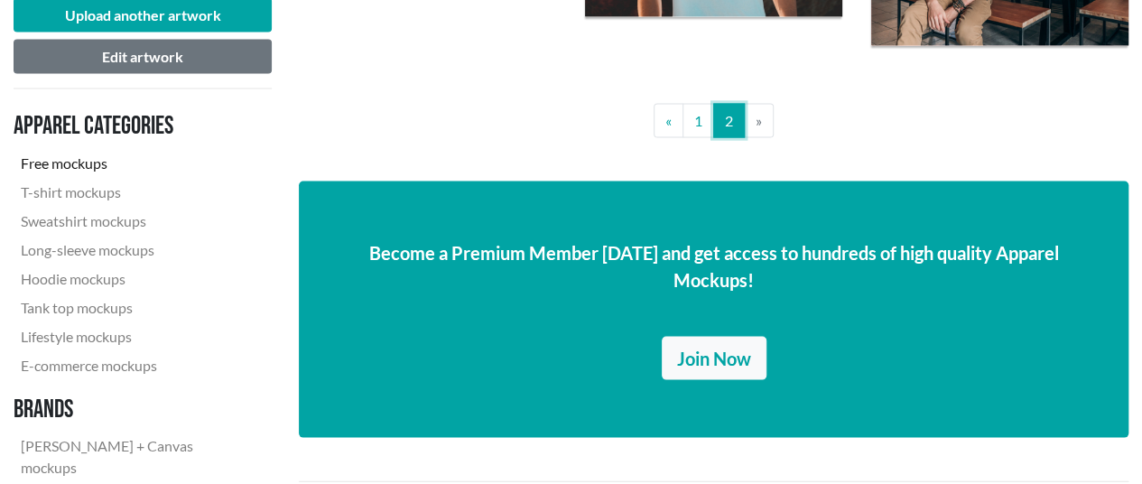
scroll to position [1715, 0]
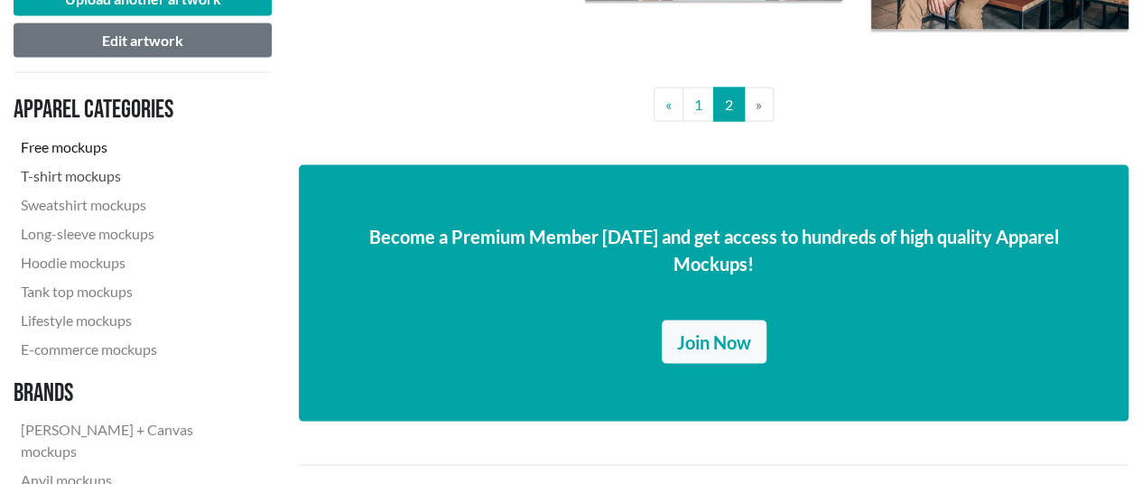
click at [56, 169] on link "T-shirt mockups" at bounding box center [136, 175] width 244 height 29
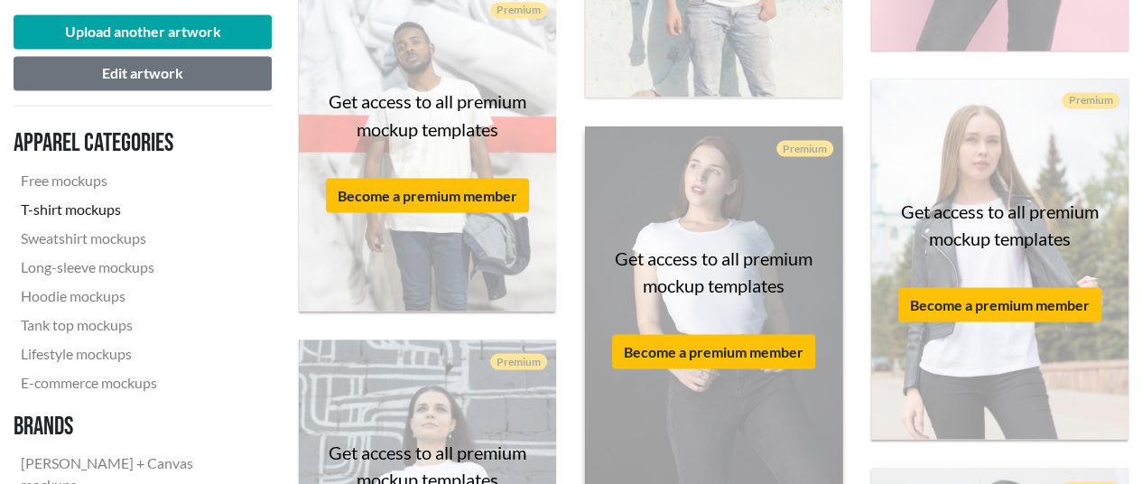
scroll to position [1826, 0]
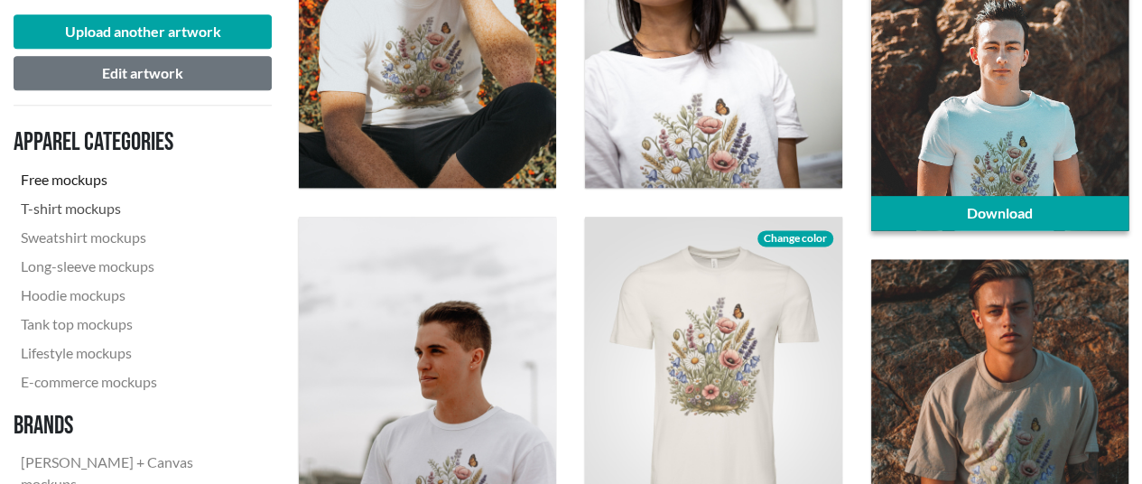
scroll to position [1204, 0]
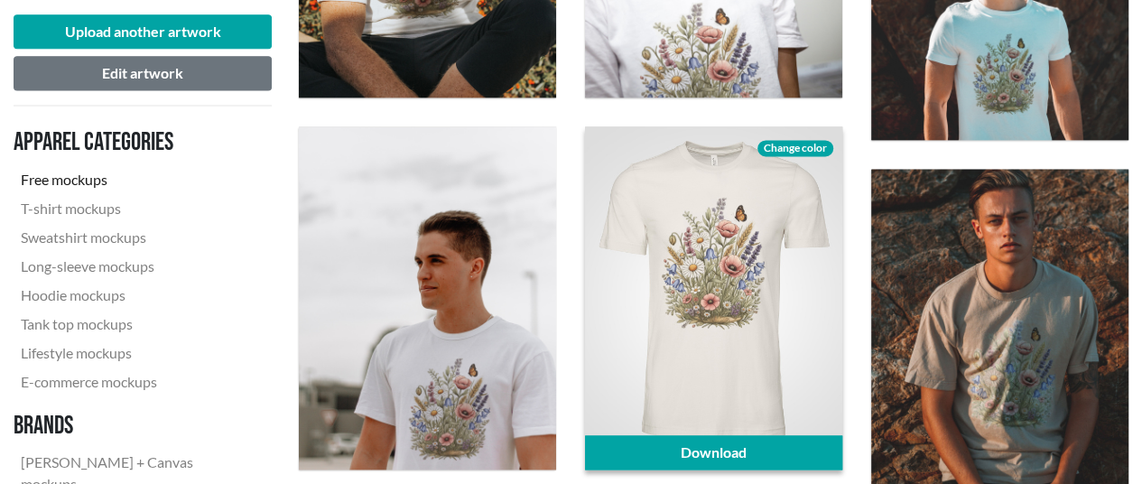
click at [770, 146] on span "Change color" at bounding box center [795, 148] width 76 height 16
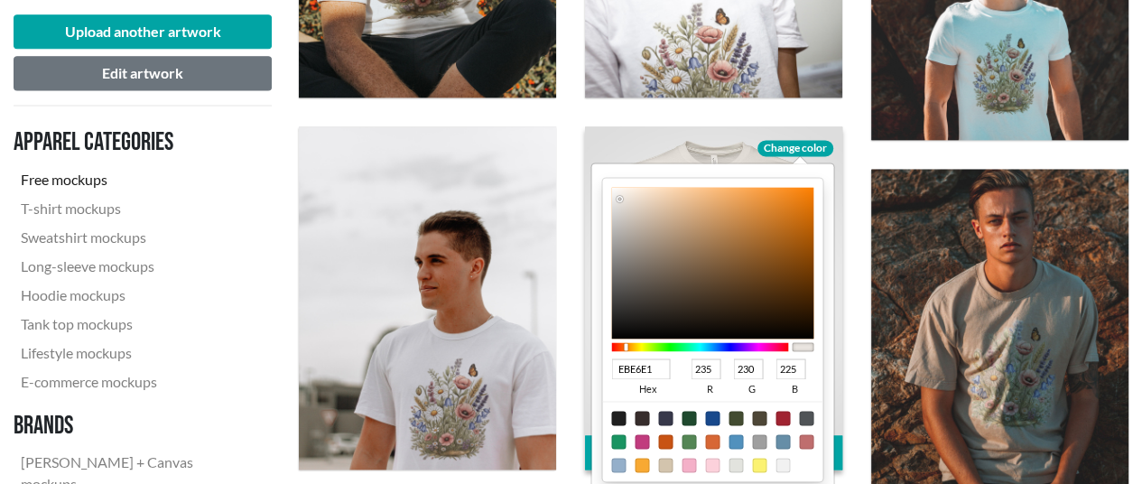
type input "E2EBE1"
type input "226"
type input "235"
click at [665, 342] on div at bounding box center [699, 346] width 177 height 9
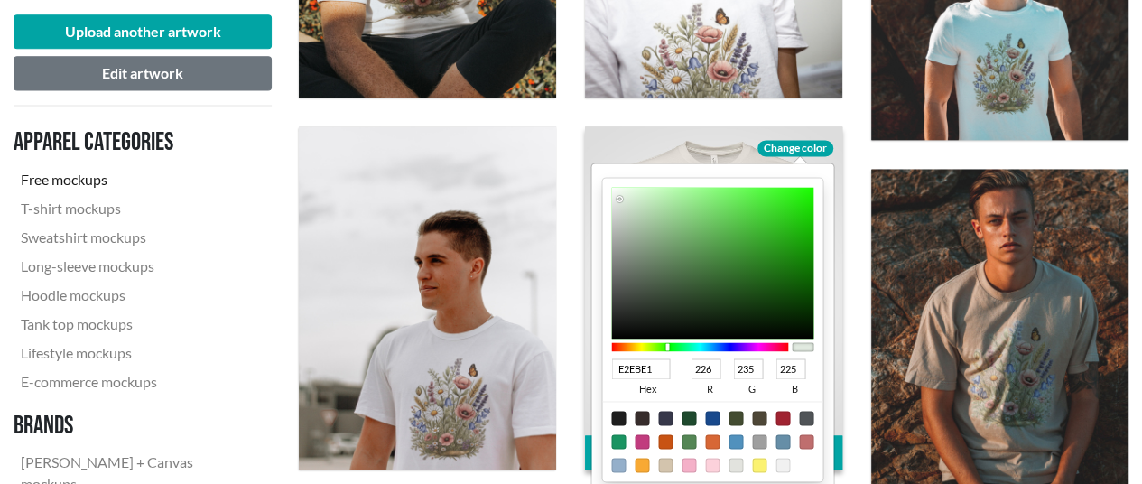
type input "BBCBB9"
type input "187"
type input "203"
type input "185"
click at [628, 216] on div at bounding box center [712, 263] width 202 height 152
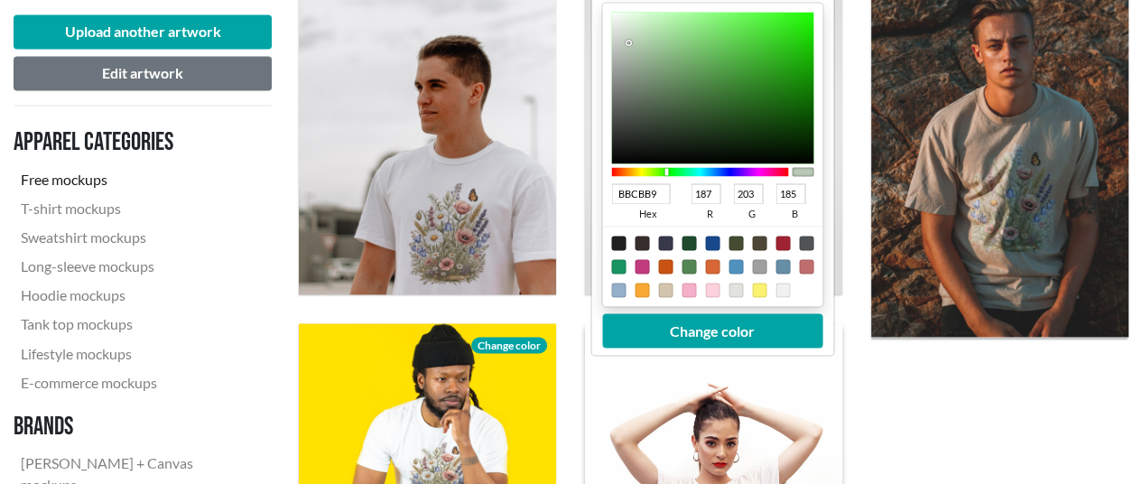
scroll to position [1384, 0]
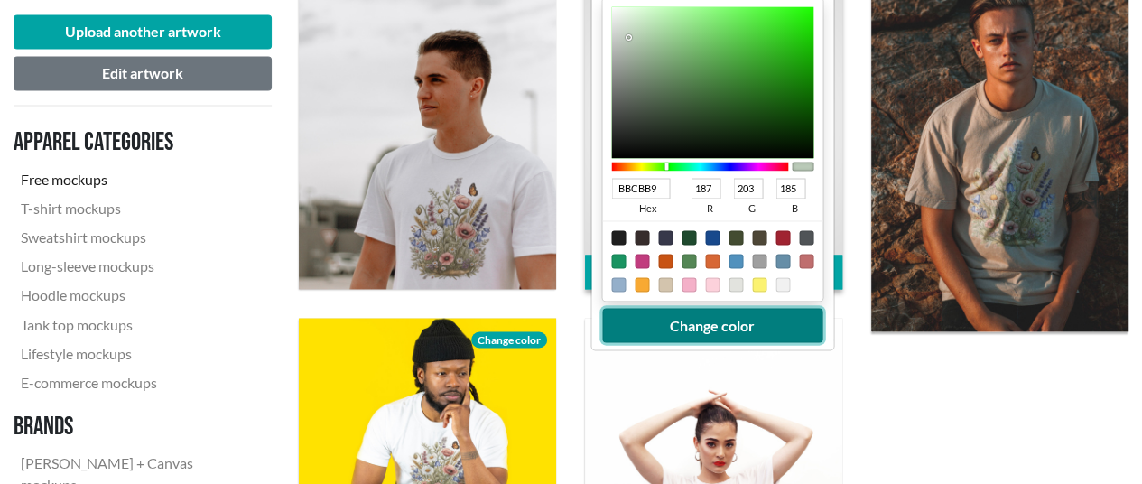
click at [752, 328] on button "Change color" at bounding box center [712, 325] width 220 height 34
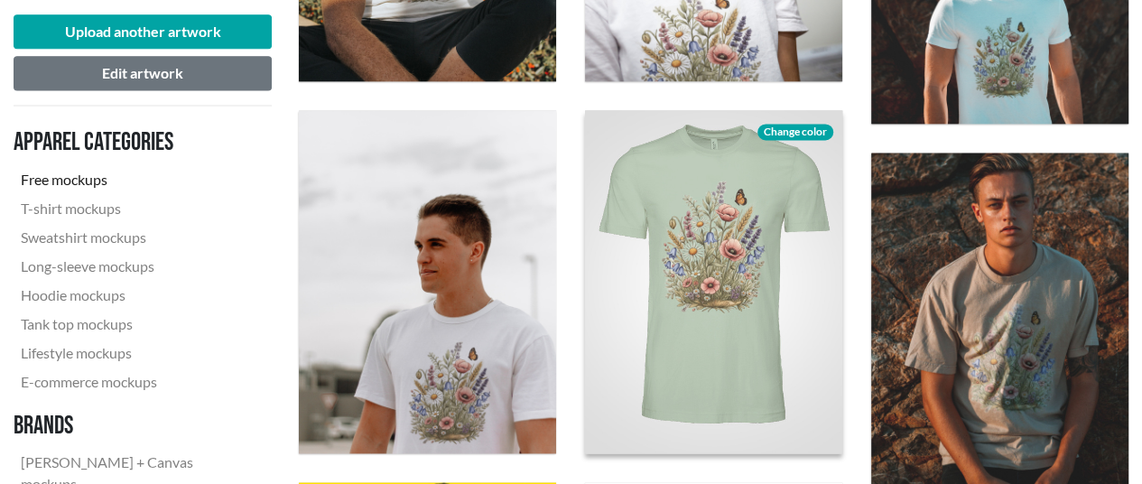
scroll to position [1204, 0]
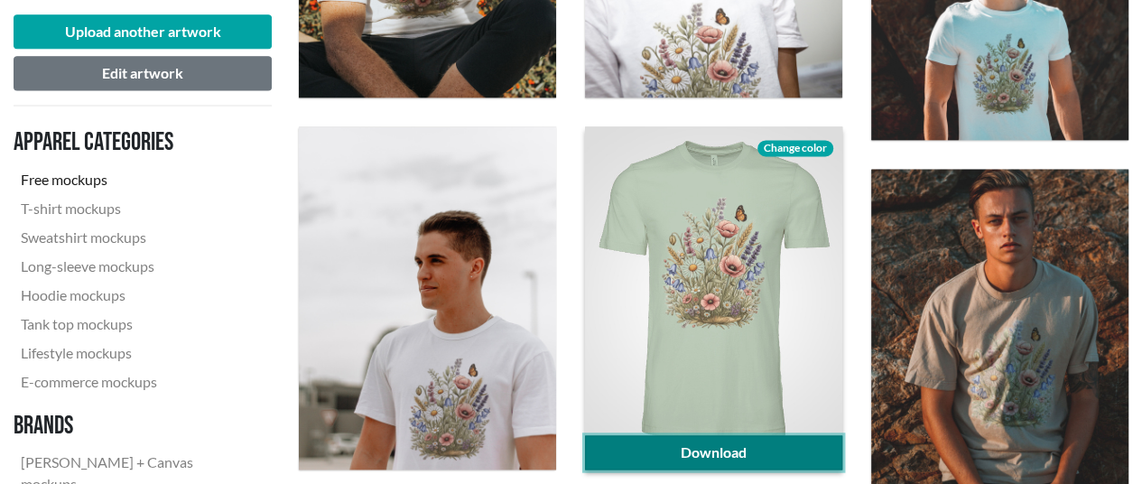
click at [747, 440] on link "Download" at bounding box center [713, 452] width 257 height 34
